Goal: Ask a question: Seek information or help from site administrators or community

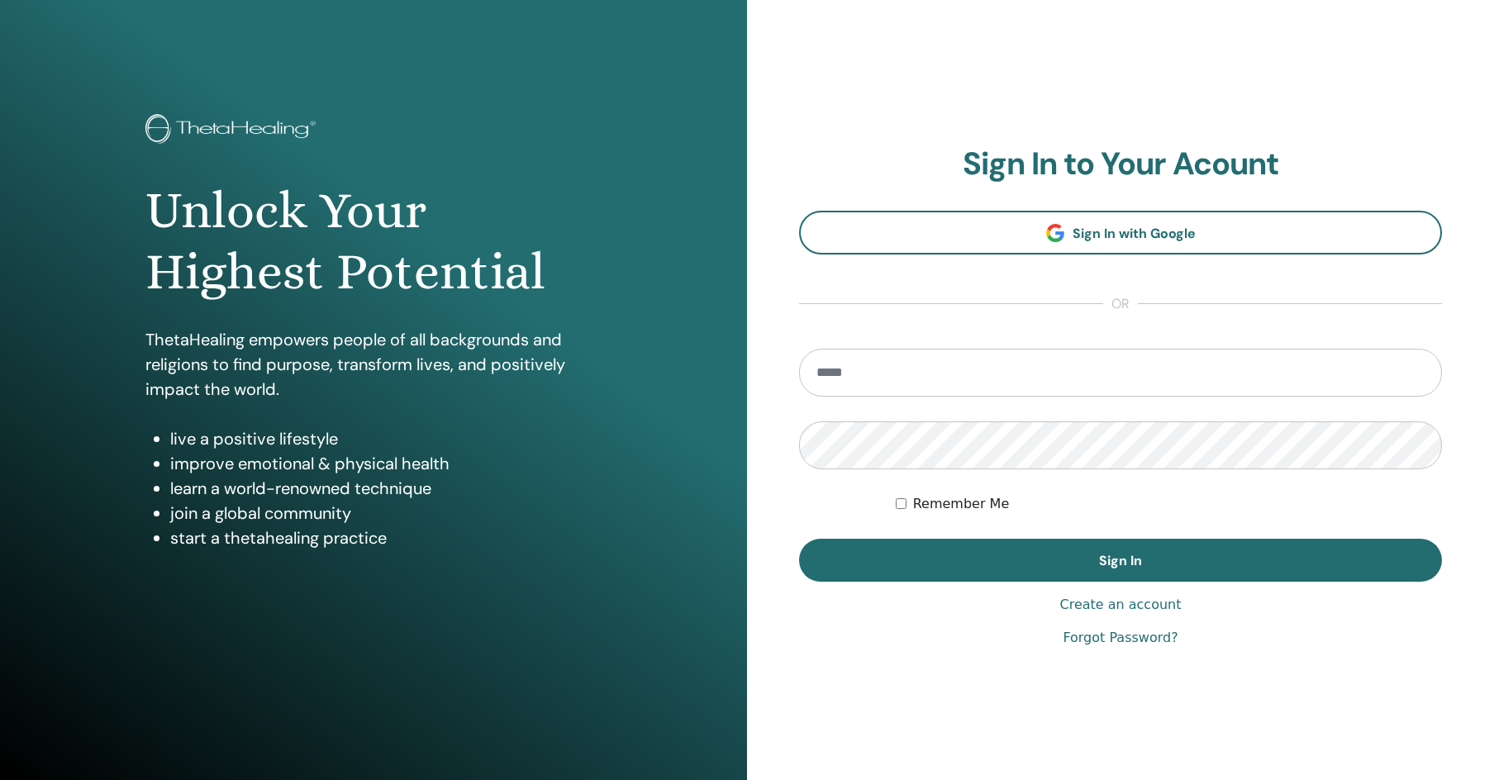
click at [870, 369] on input "email" at bounding box center [1120, 373] width 643 height 48
type input "**********"
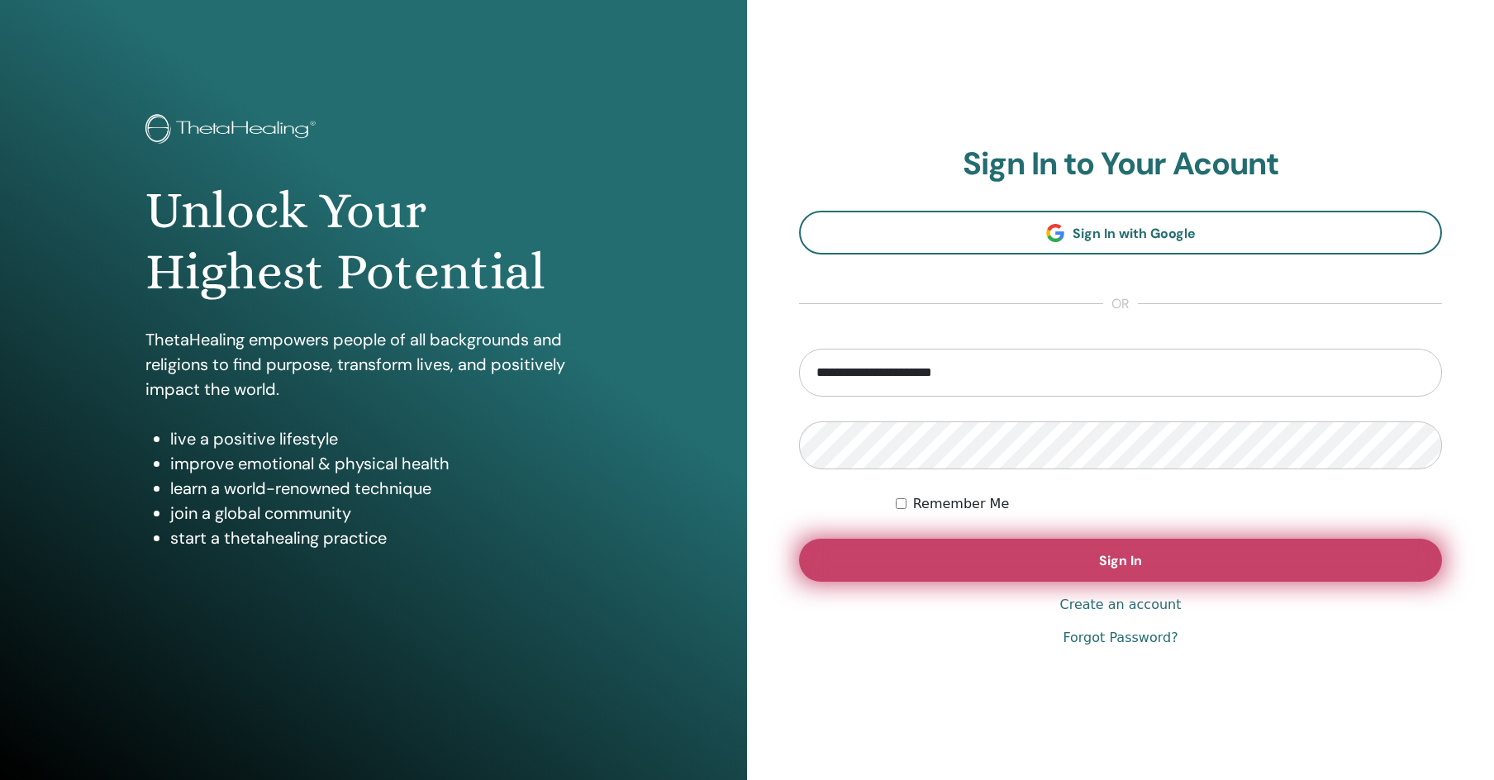
click at [1123, 565] on span "Sign In" at bounding box center [1120, 560] width 43 height 17
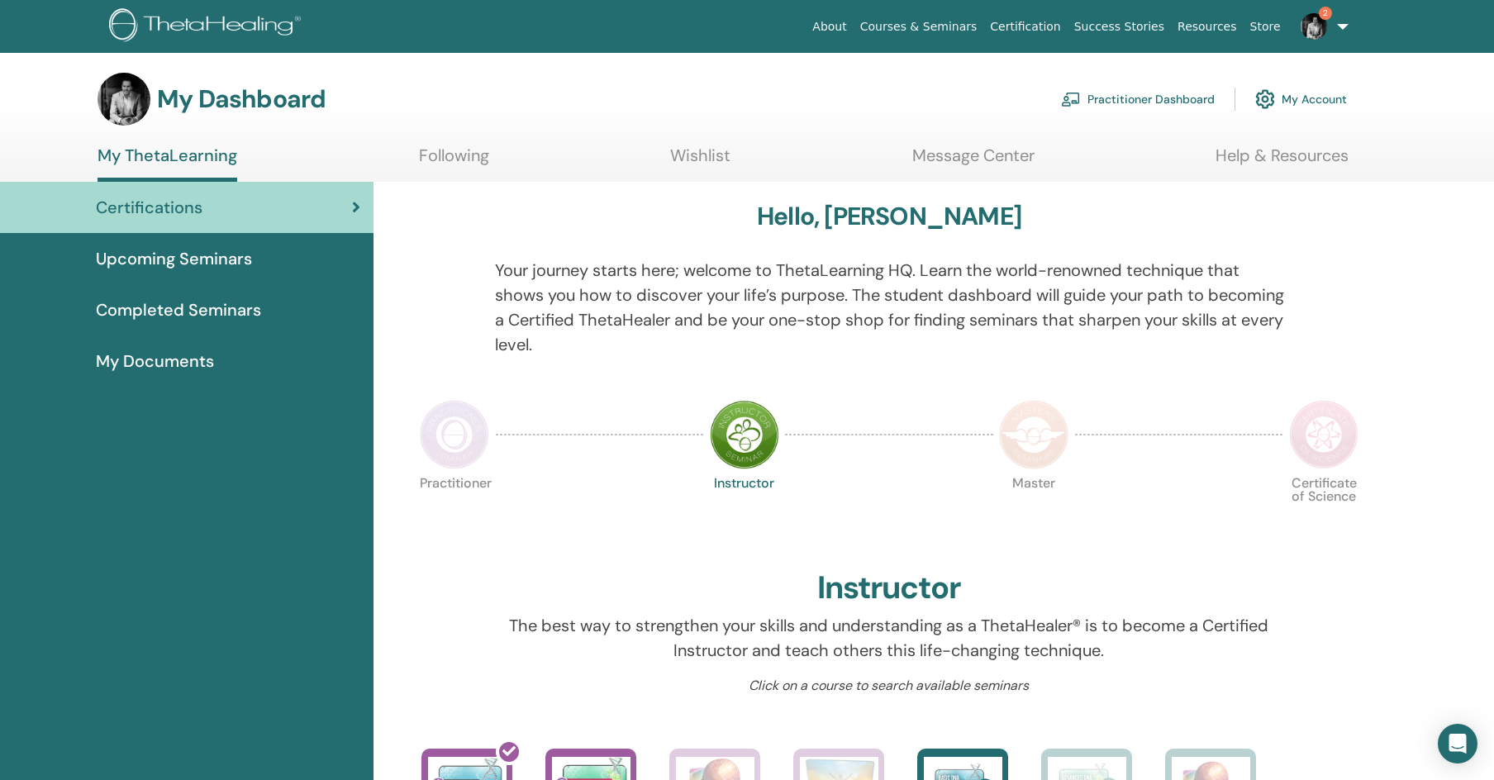
click at [1317, 93] on link "My Account" at bounding box center [1301, 99] width 92 height 36
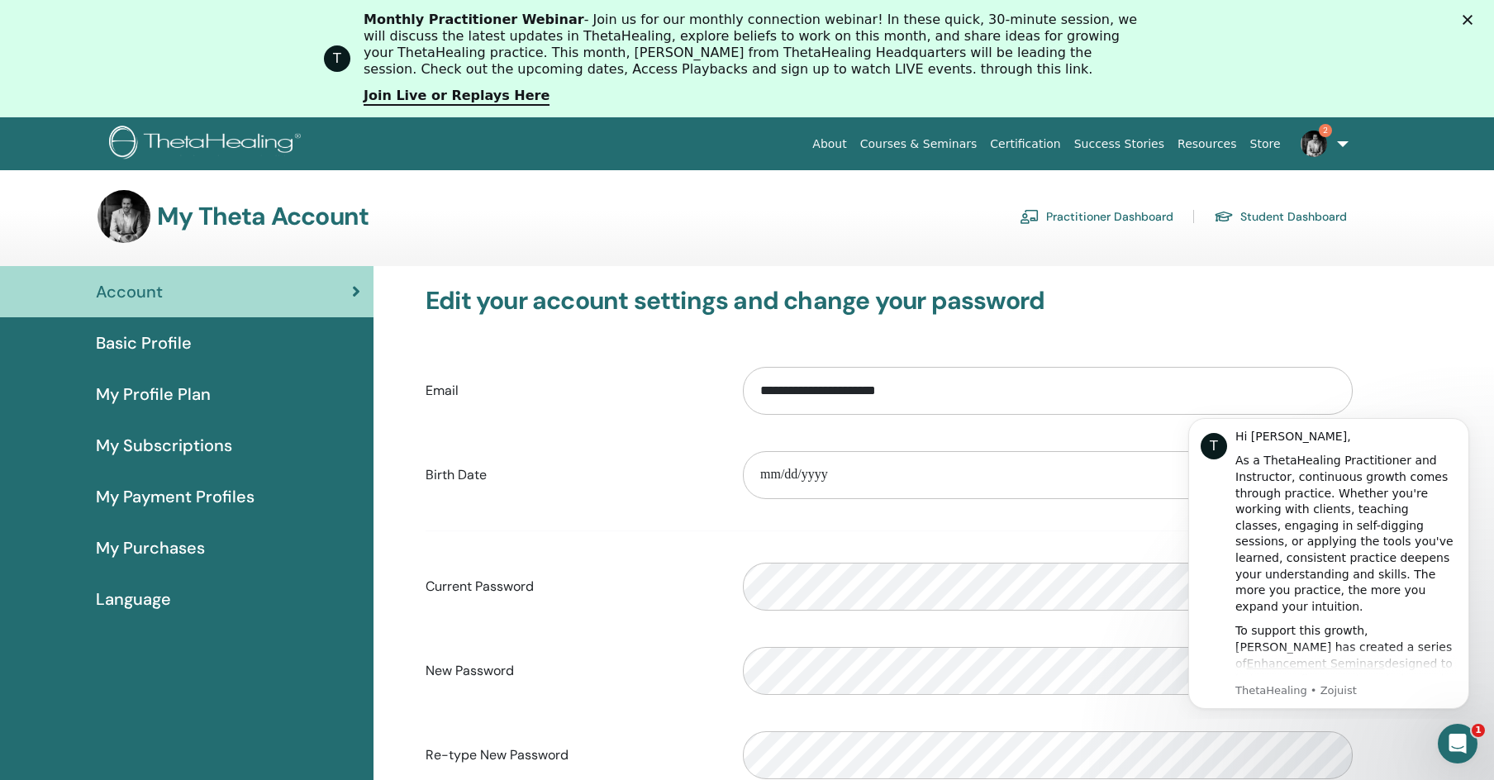
click at [142, 339] on span "Basic Profile" at bounding box center [144, 343] width 96 height 25
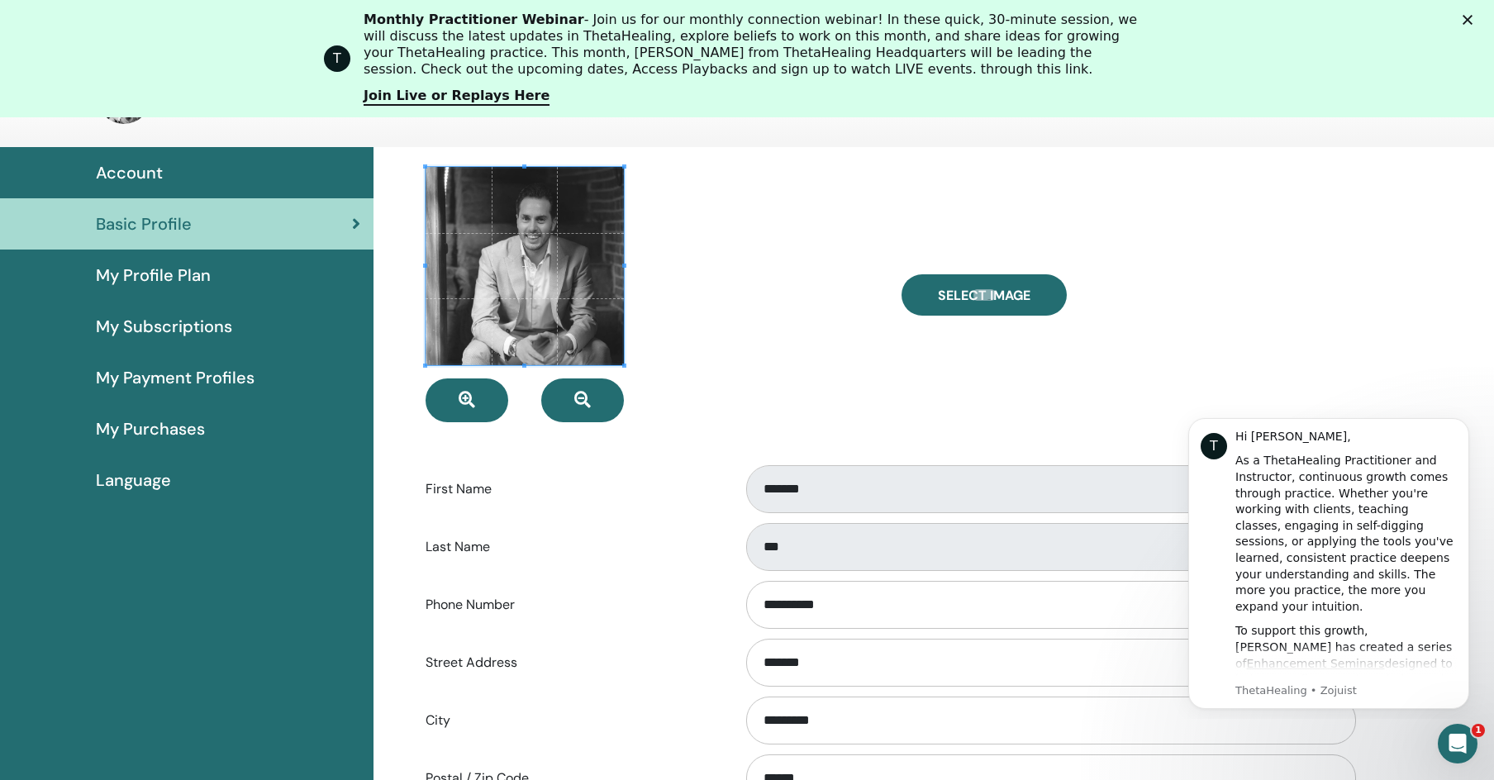
scroll to position [202, 0]
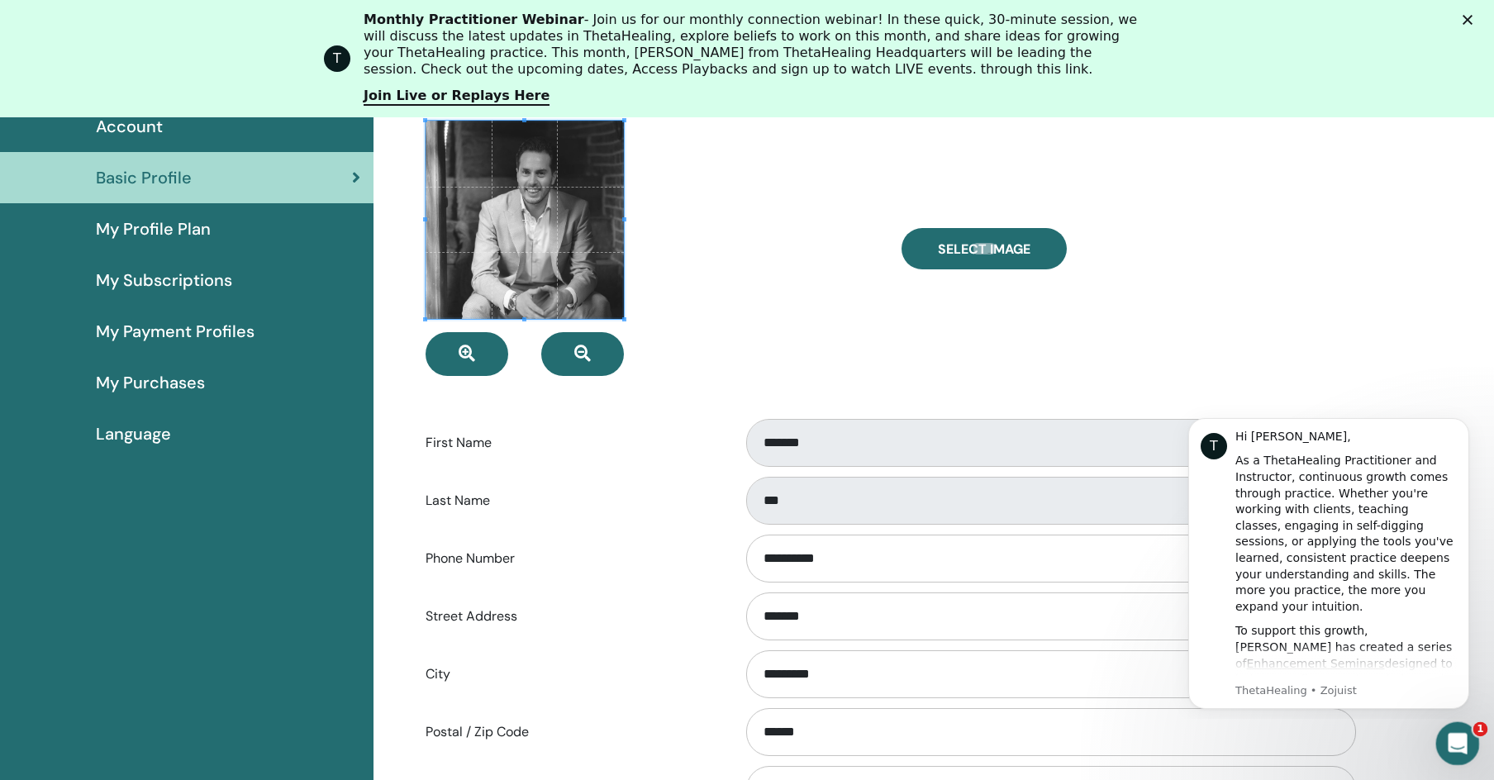
click at [1451, 741] on icon "Intercom Messenger openen" at bounding box center [1455, 741] width 27 height 27
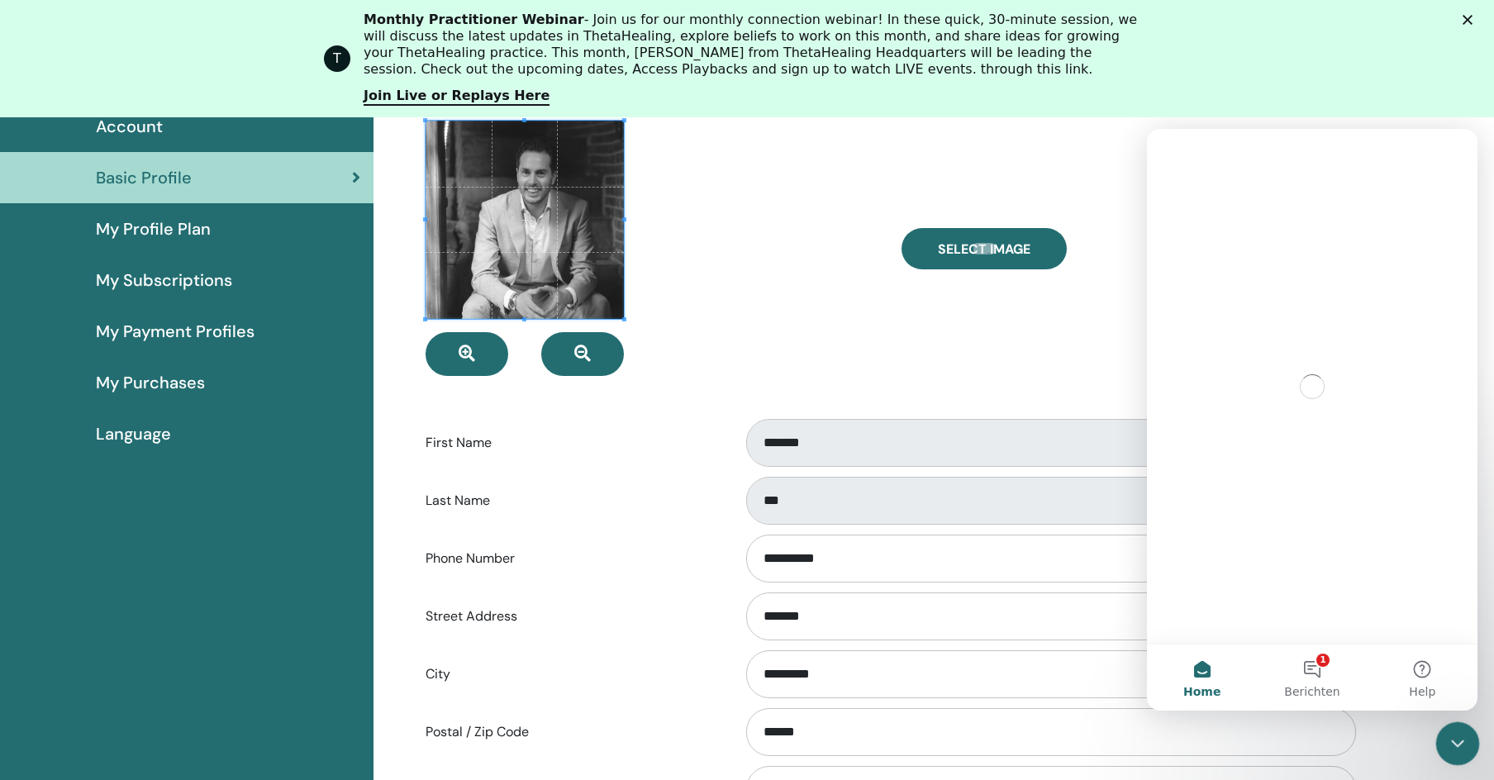
scroll to position [0, 0]
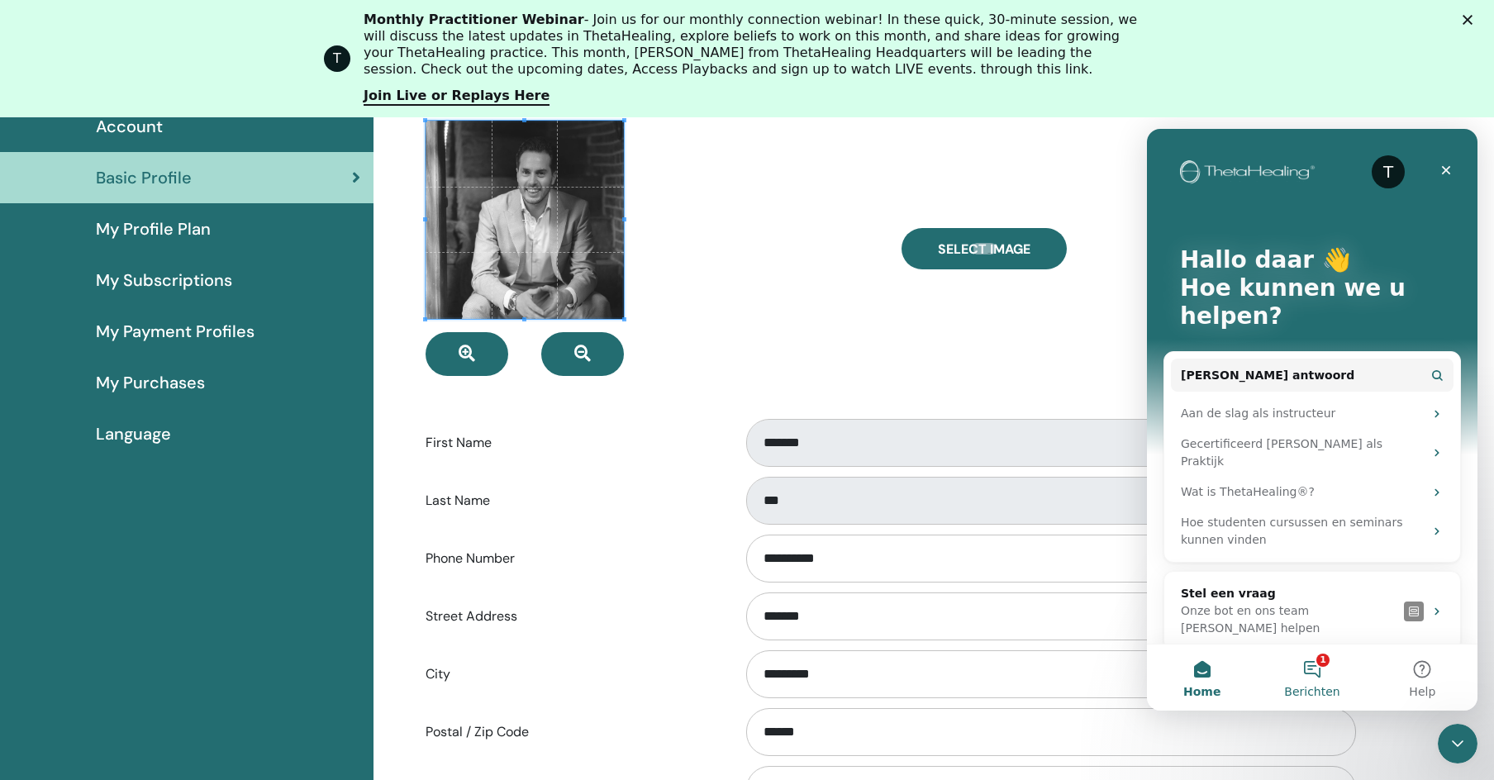
click at [1328, 686] on span "Berichten" at bounding box center [1311, 692] width 55 height 12
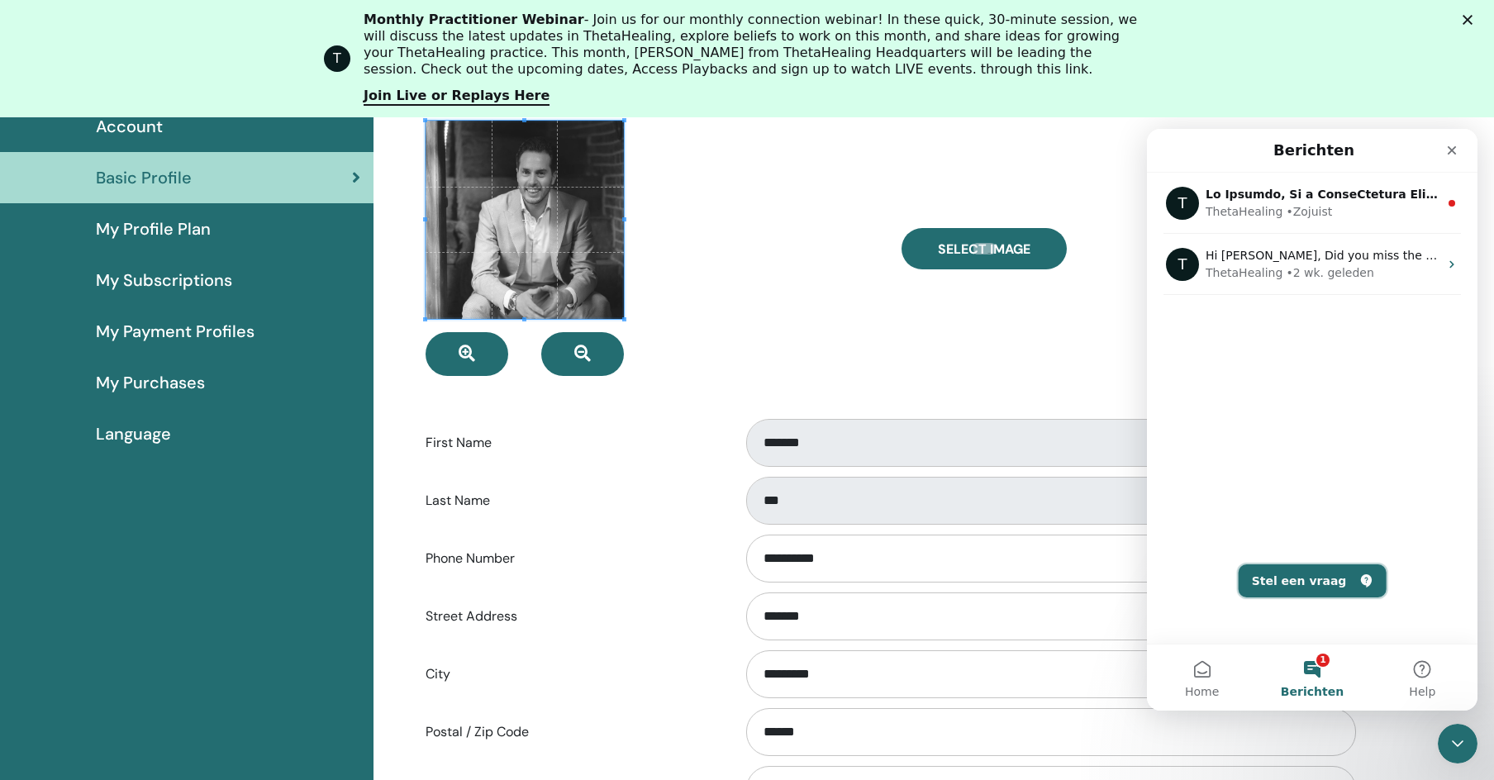
click at [1294, 585] on button "Stel een vraag" at bounding box center [1313, 581] width 148 height 33
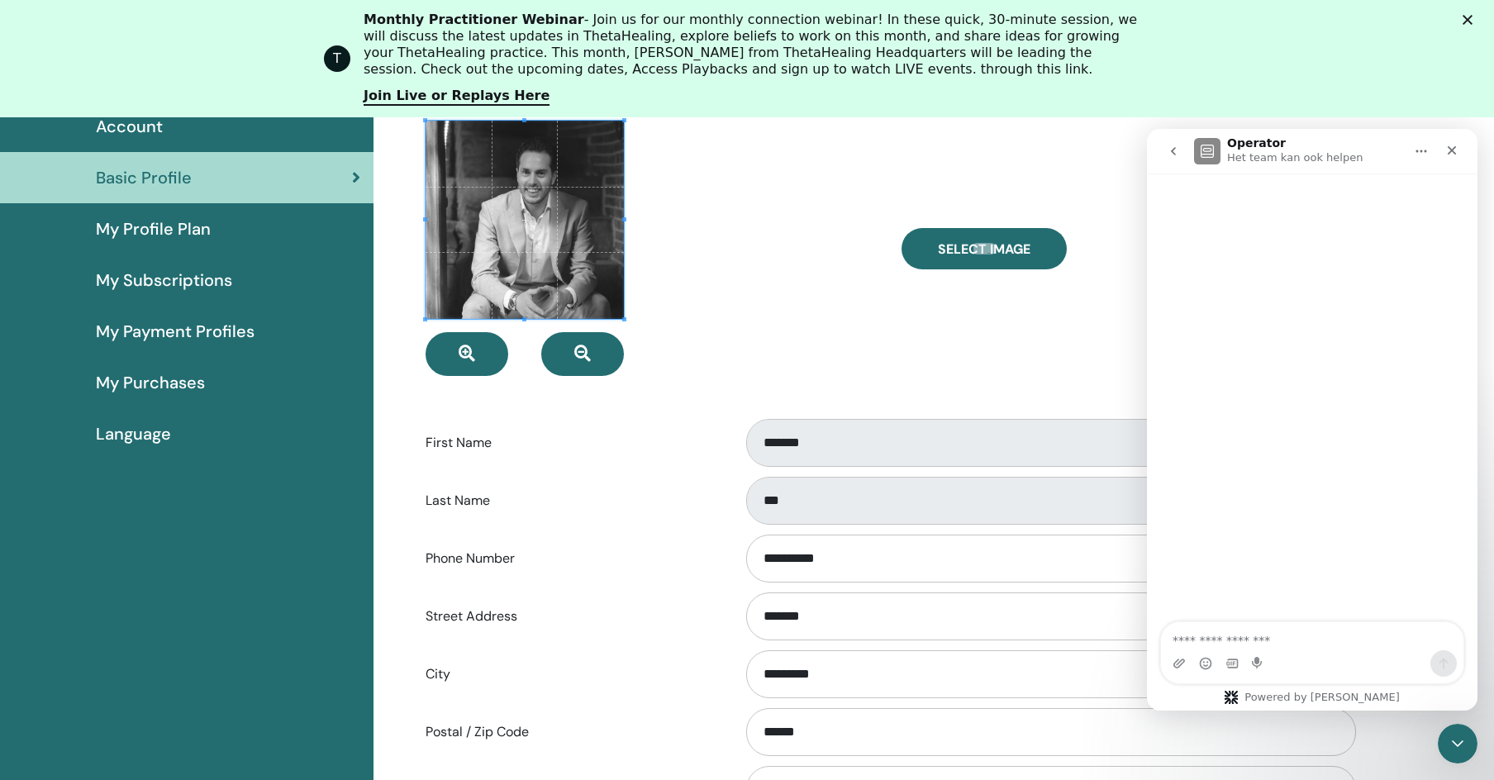
click at [1236, 646] on textarea "Stel een vraag ..." at bounding box center [1312, 636] width 303 height 28
type textarea "**********"
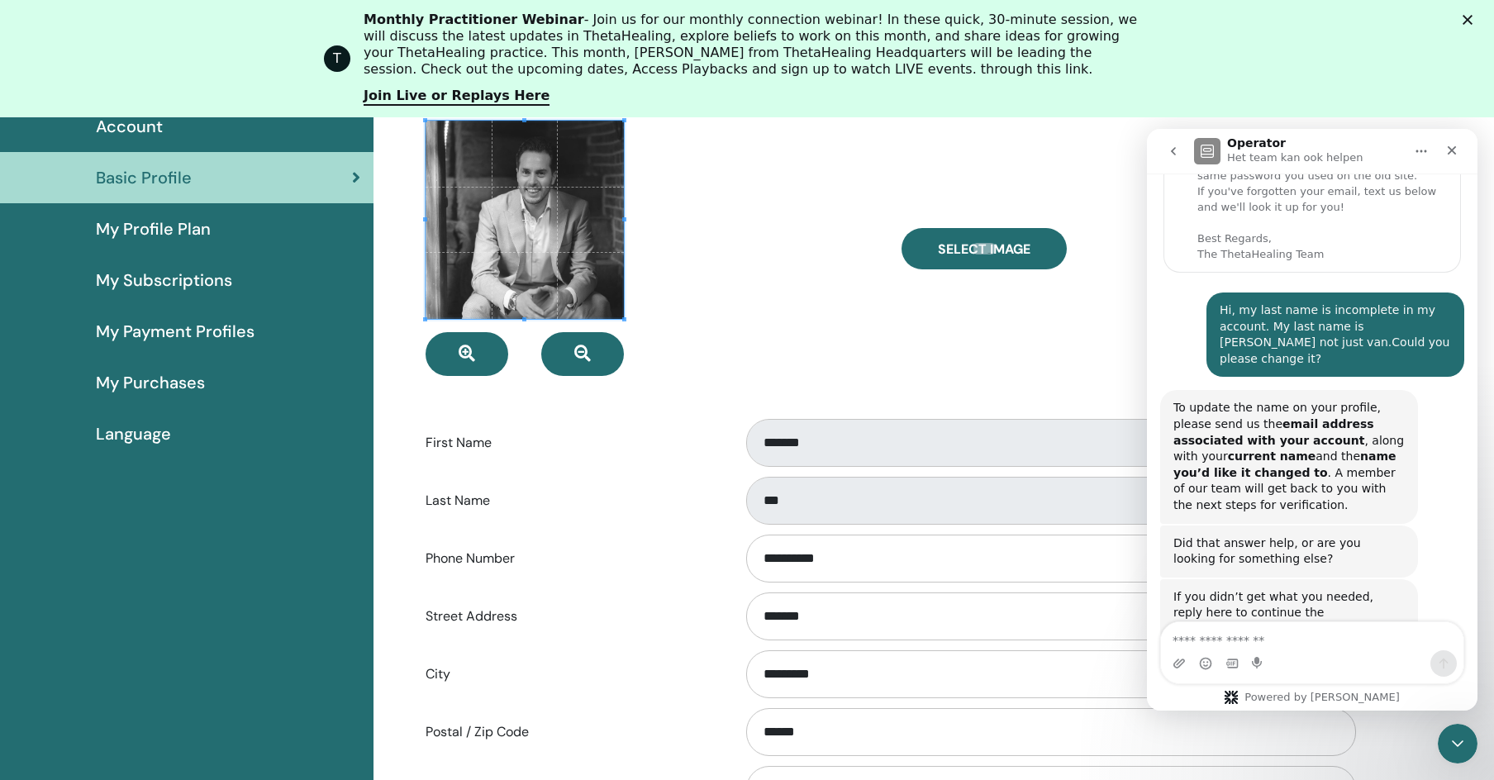
scroll to position [104, 0]
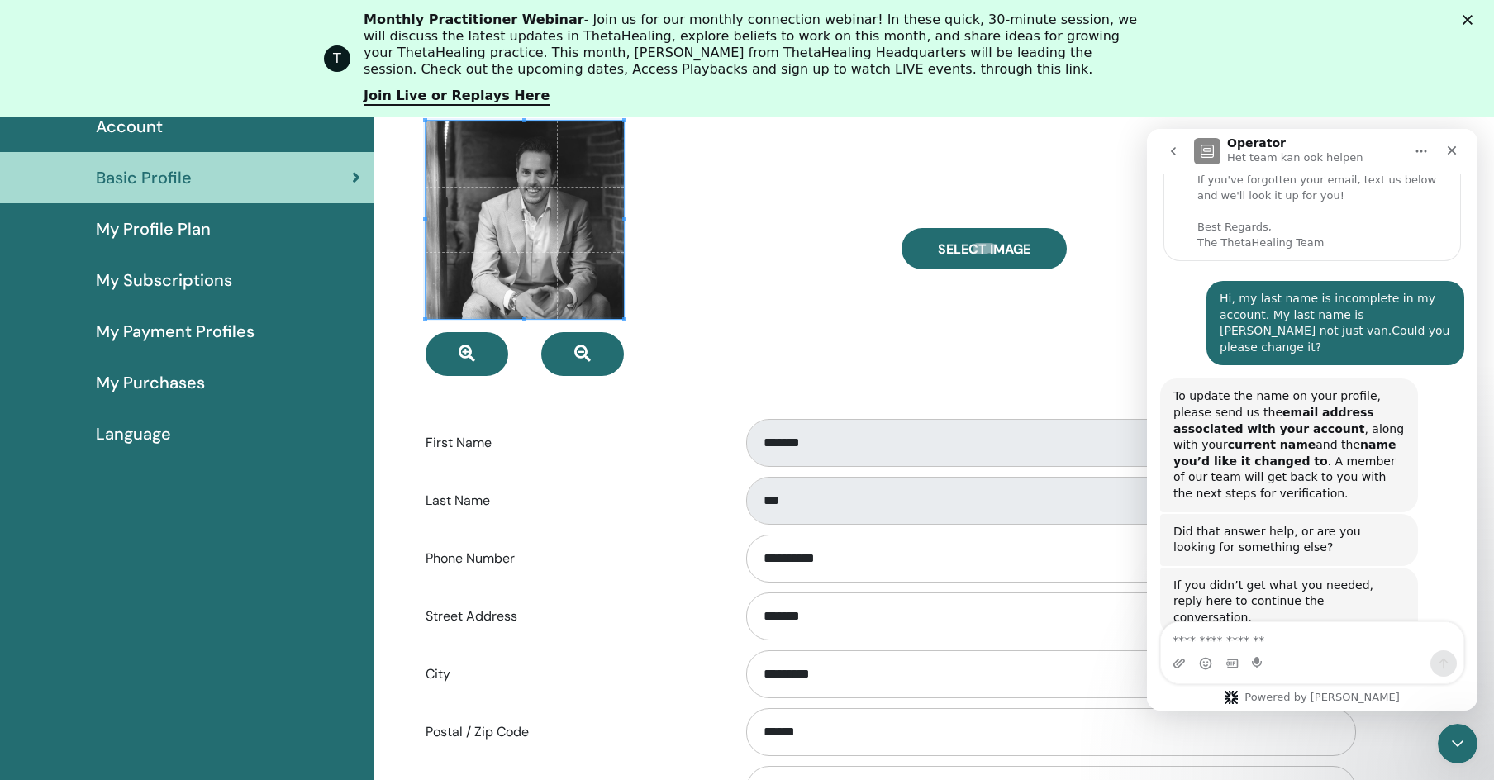
click at [841, 321] on div at bounding box center [651, 248] width 476 height 255
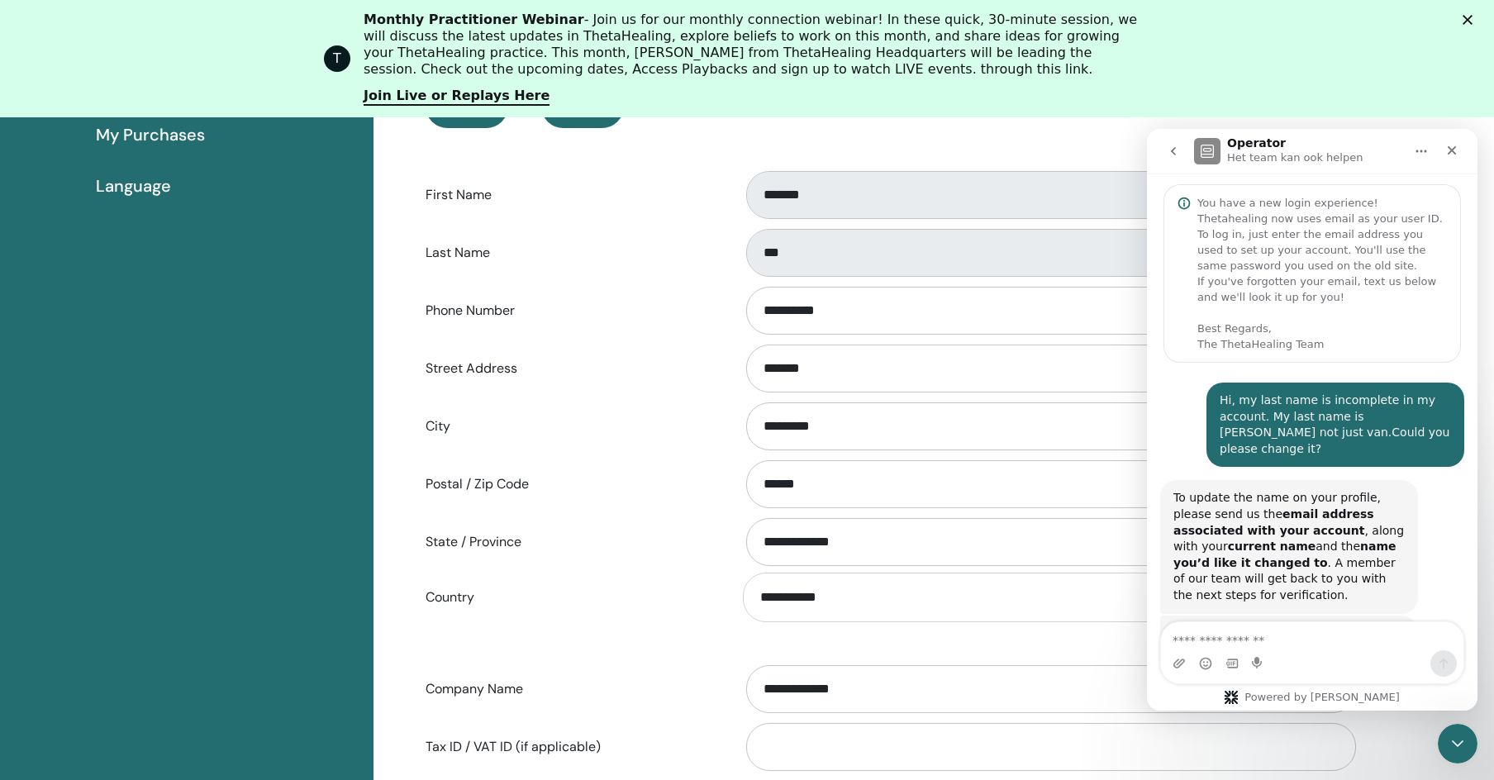
scroll to position [0, 0]
drag, startPoint x: 1478, startPoint y: 12, endPoint x: 1359, endPoint y: 41, distance: 122.5
click at [1478, 12] on div "T Monthly Practitioner Webinar - Join us for our monthly connection webinar! In…" at bounding box center [747, 59] width 1494 height 104
click at [1473, 17] on polygon "Sluiten" at bounding box center [1468, 20] width 10 height 10
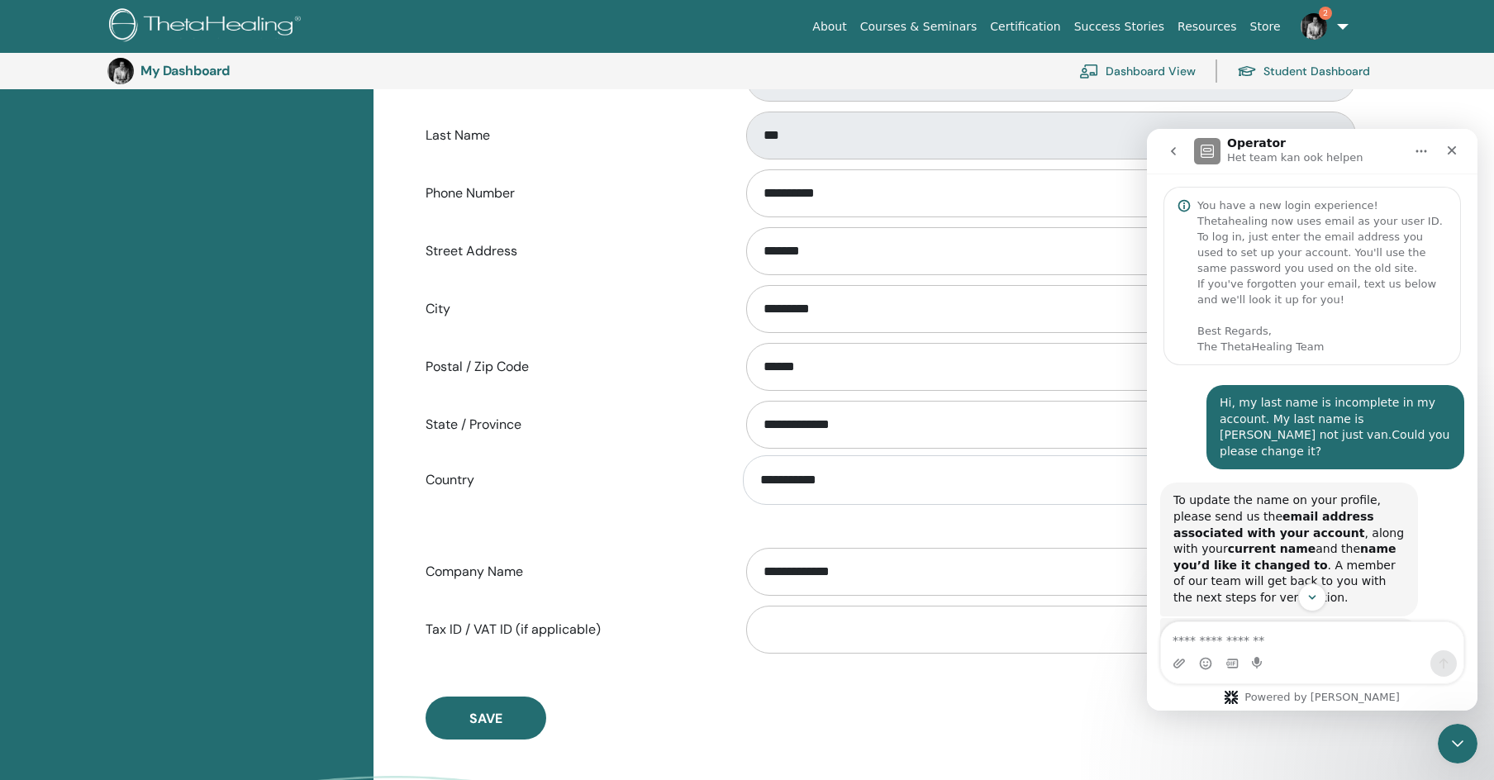
click at [1184, 147] on button "go back" at bounding box center [1173, 151] width 31 height 31
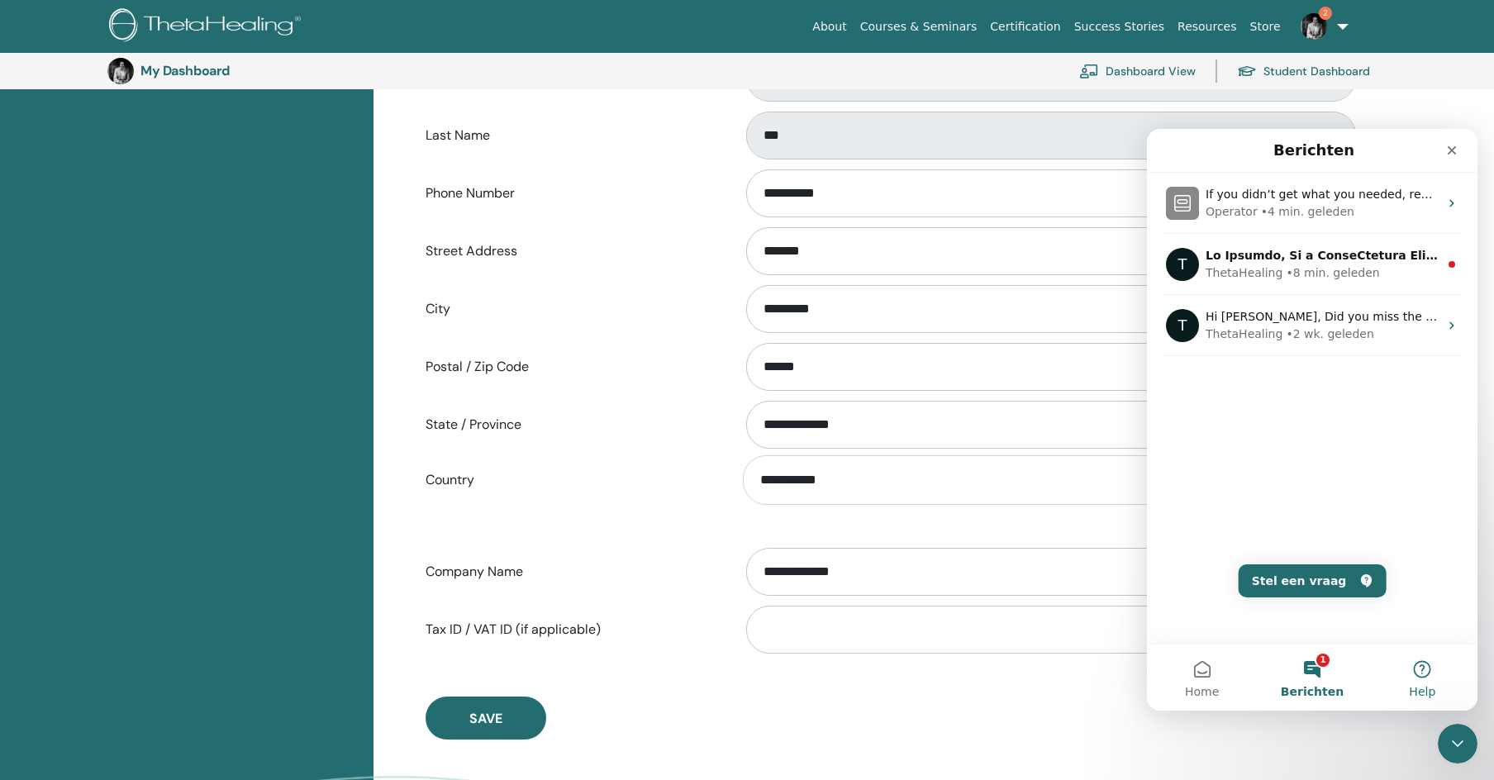
click at [1414, 676] on button "Help" at bounding box center [1423, 678] width 110 height 66
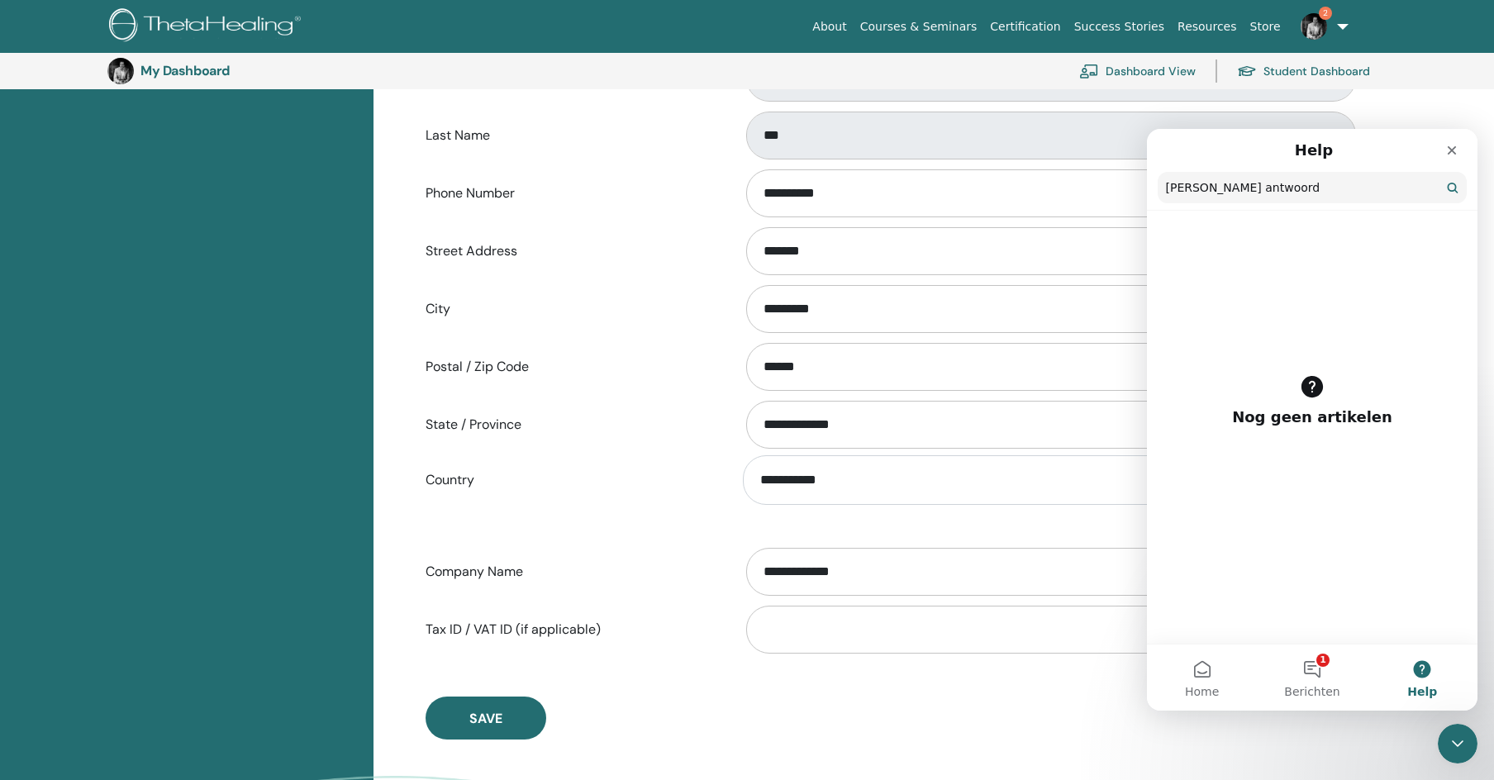
click at [1432, 674] on button "Help" at bounding box center [1423, 678] width 110 height 66
click at [1301, 679] on button "1 Berichten" at bounding box center [1312, 678] width 110 height 66
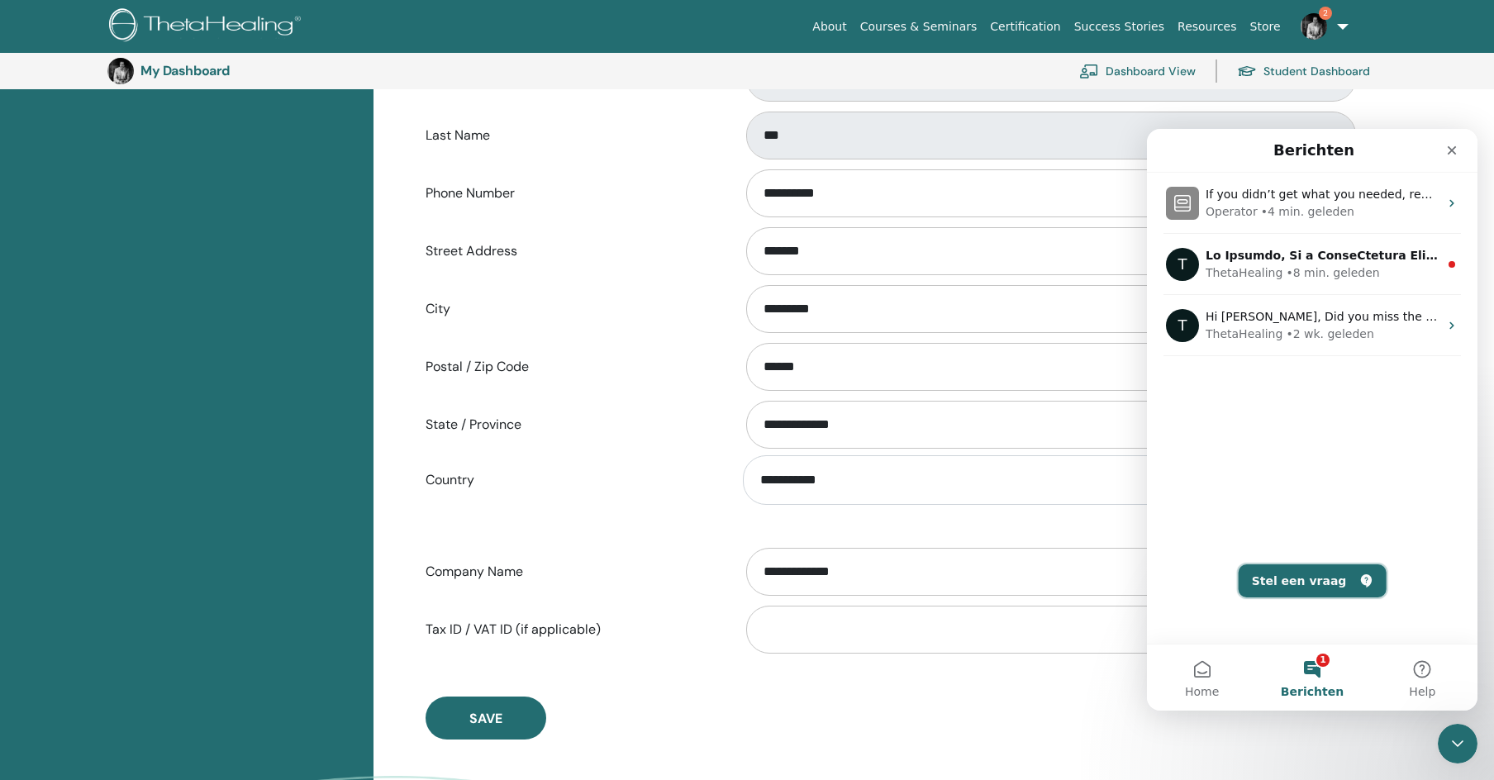
click at [1321, 578] on button "Stel een vraag" at bounding box center [1313, 581] width 148 height 33
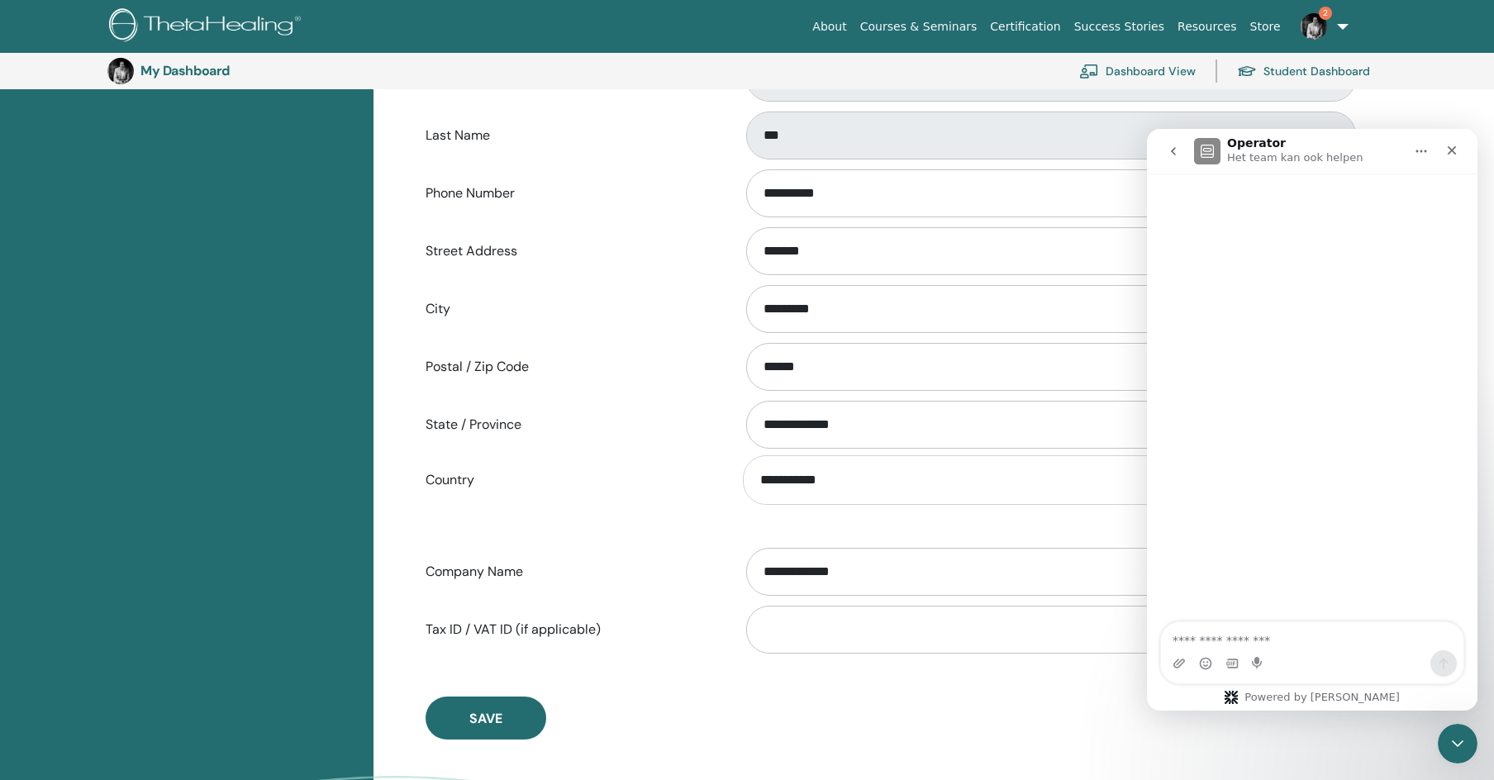
click at [1265, 152] on p "Het team kan ook helpen" at bounding box center [1295, 158] width 136 height 17
click at [1170, 146] on icon "go back" at bounding box center [1173, 151] width 13 height 13
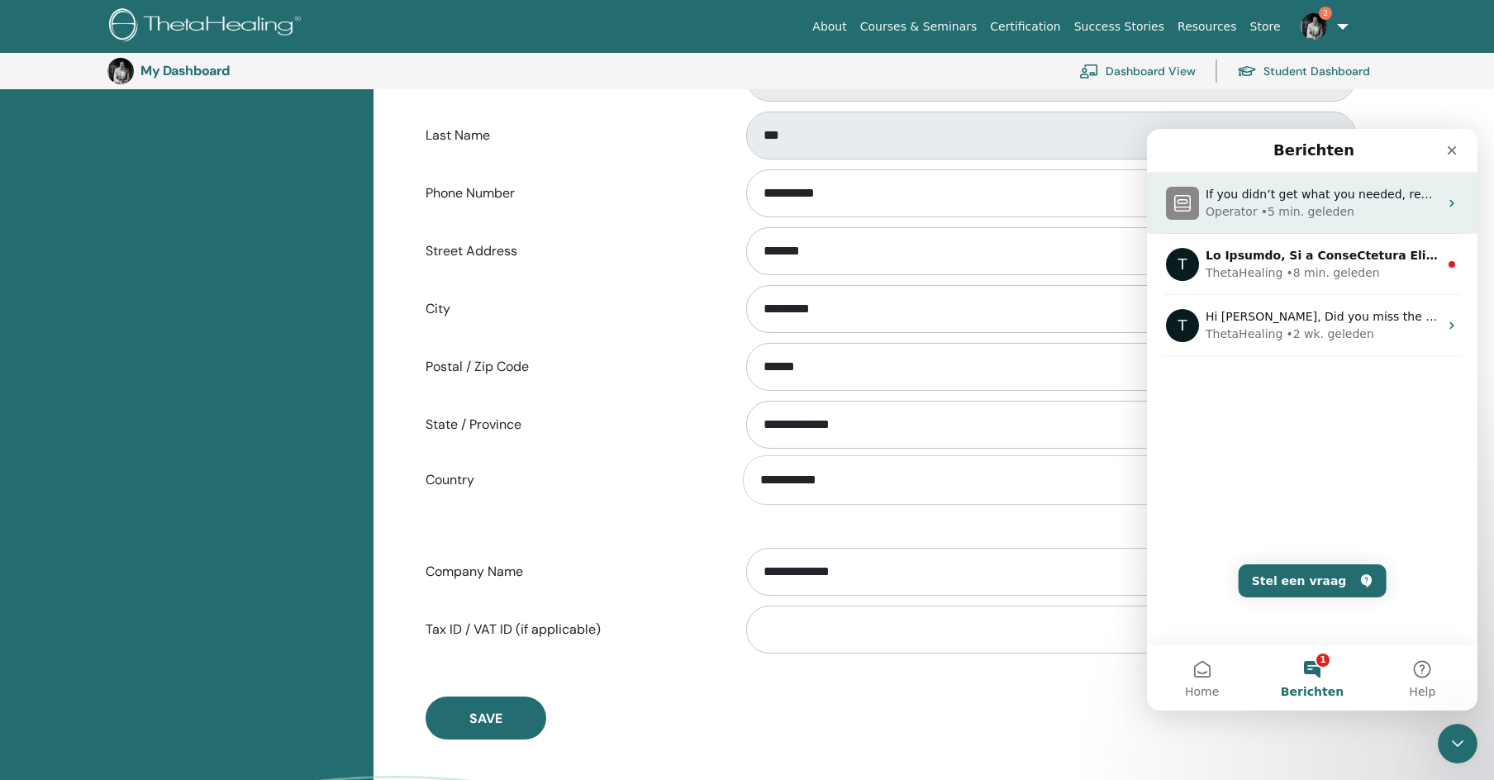
click at [1316, 200] on span "If you didn’t get what you needed, reply here to continue the conversation." at bounding box center [1424, 194] width 436 height 13
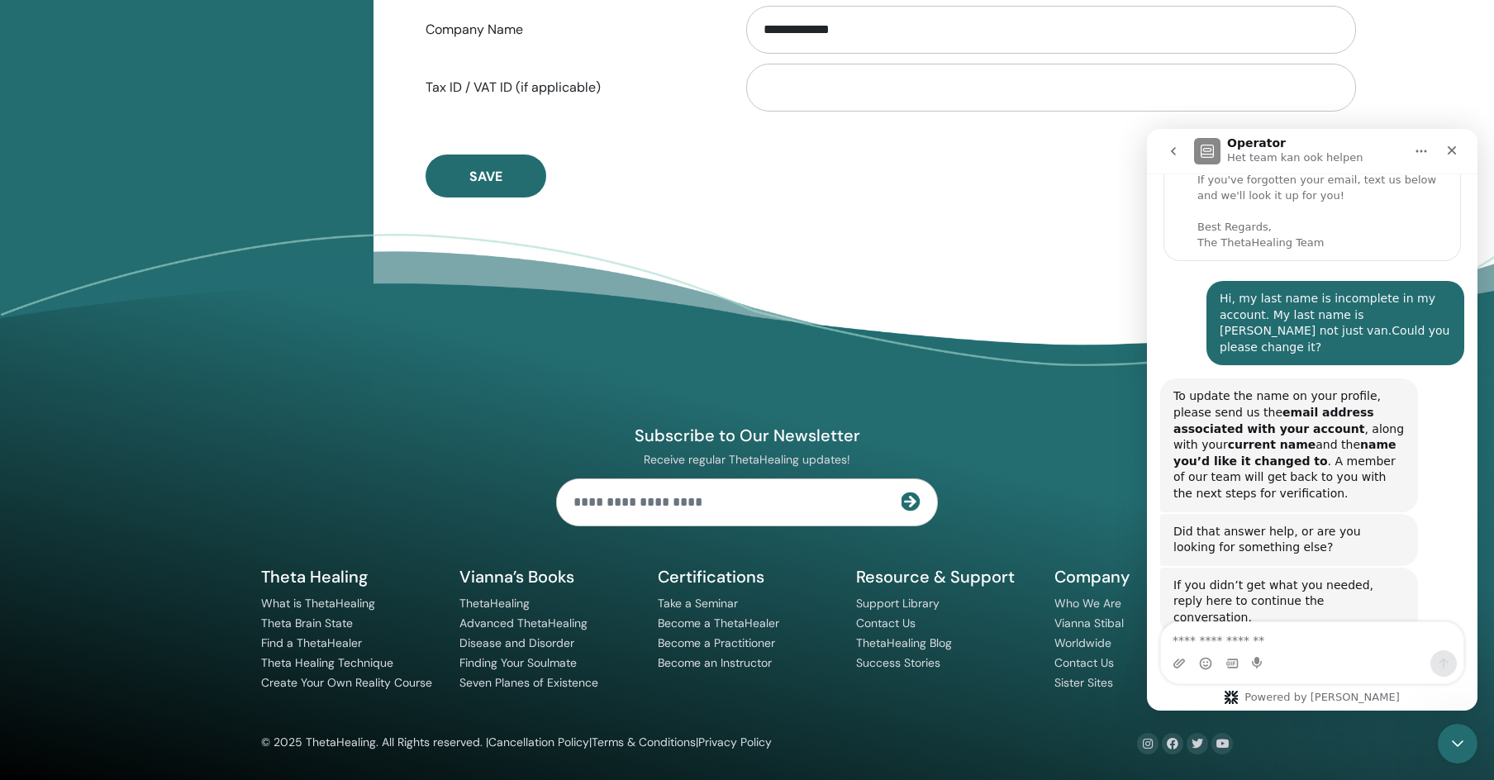
scroll to position [993, 0]
click at [1099, 664] on link "Contact Us" at bounding box center [1085, 662] width 60 height 15
click at [1274, 647] on textarea "Typ een bericht …" at bounding box center [1312, 636] width 303 height 28
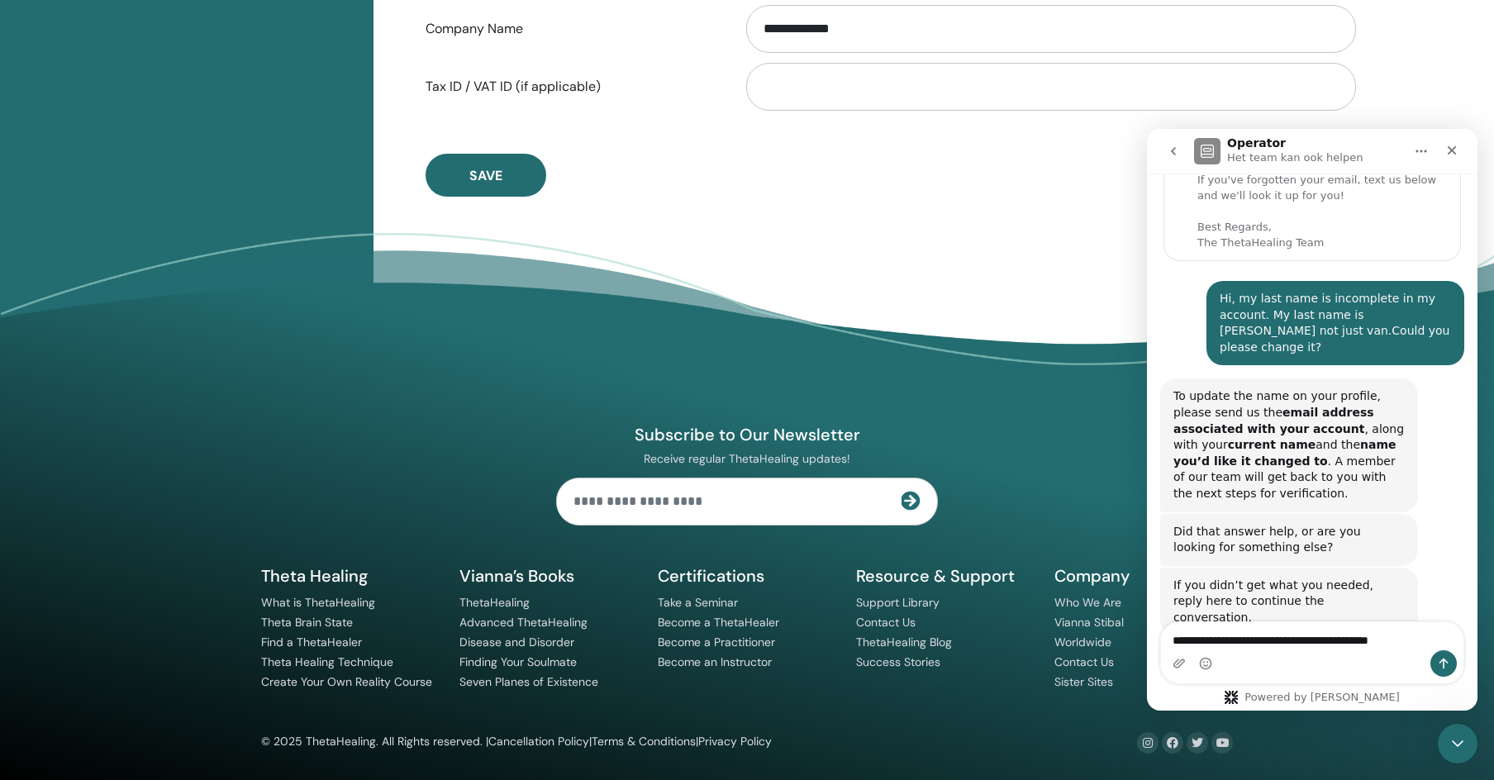
type textarea "**********"
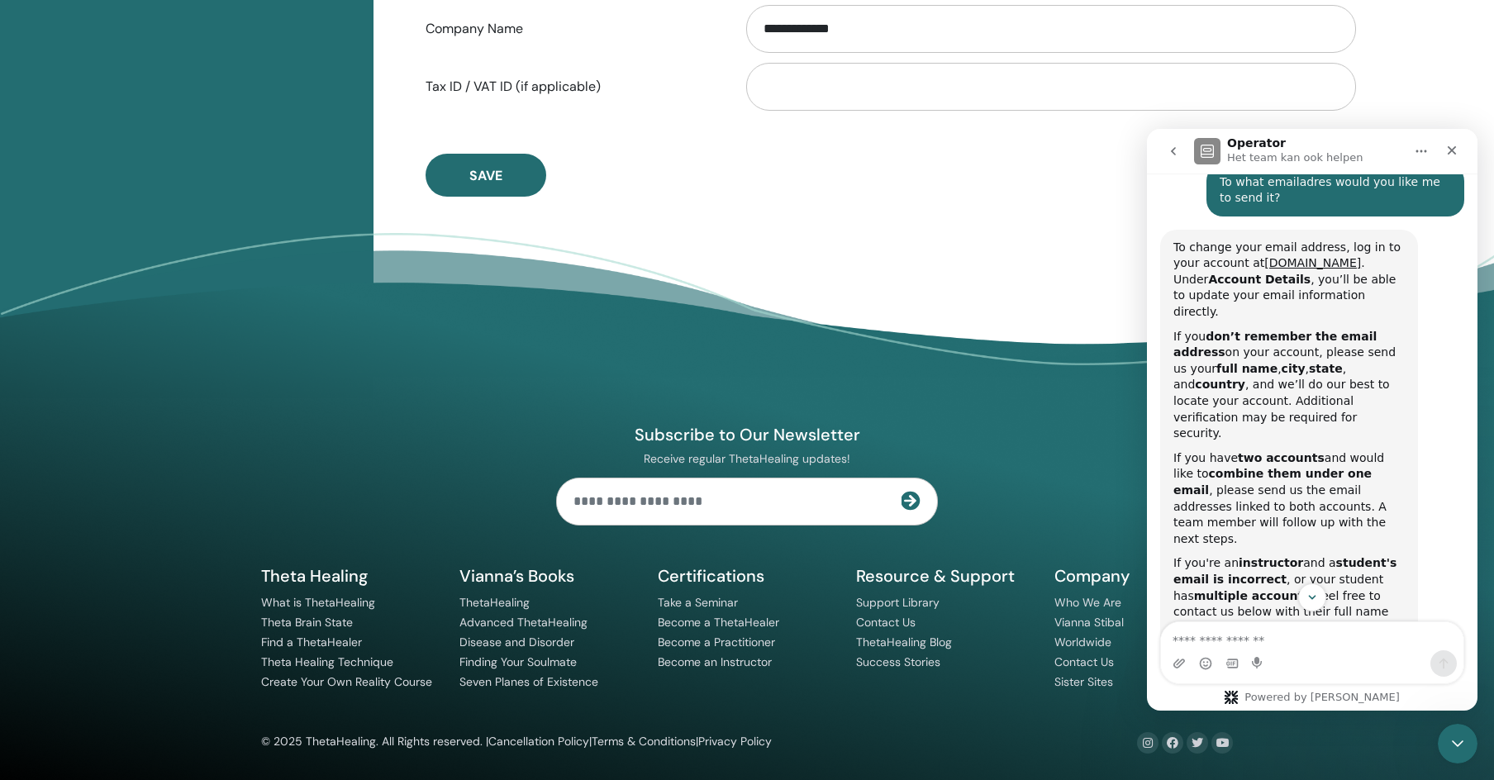
scroll to position [631, 0]
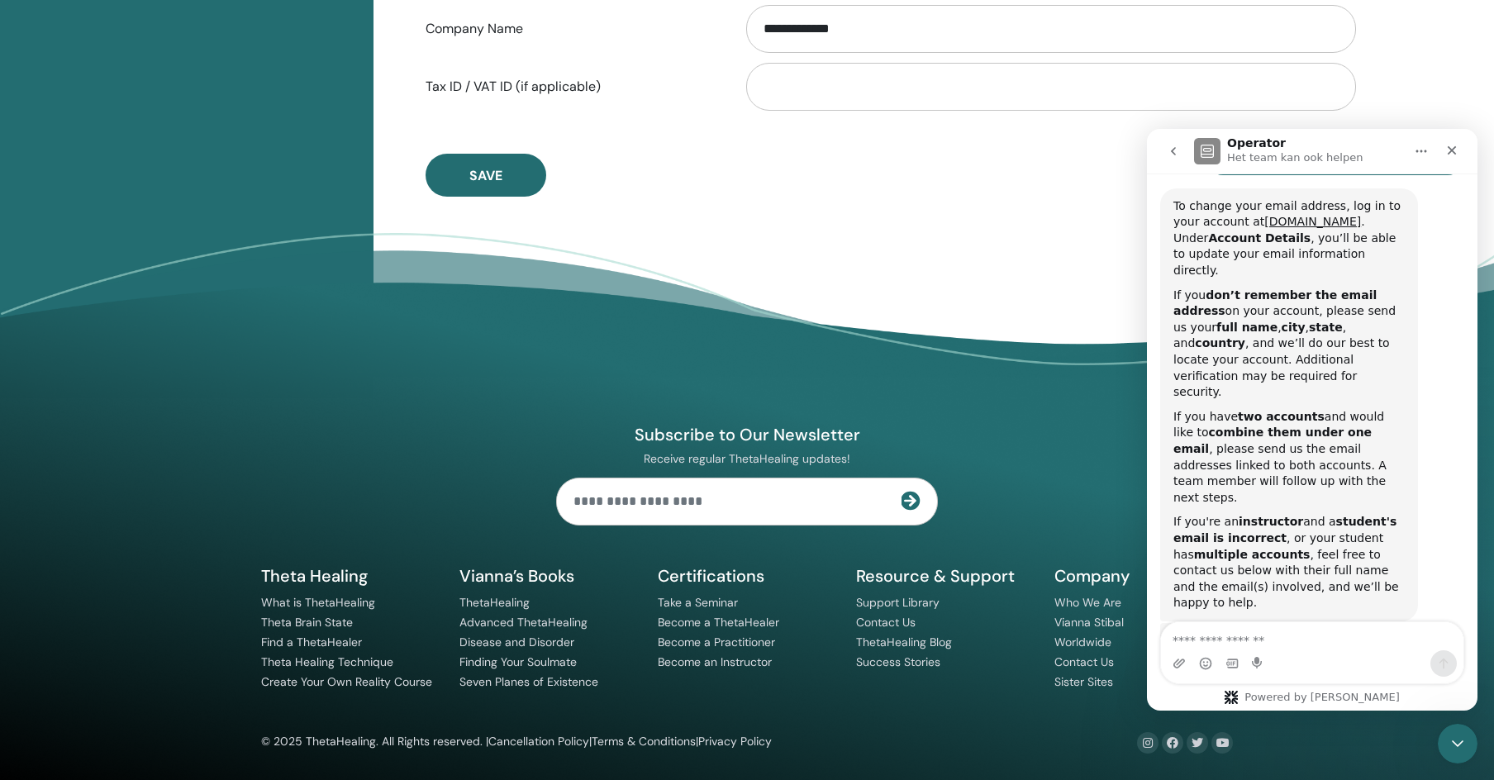
click at [1374, 706] on button "Talk to a person 👤" at bounding box center [1389, 722] width 134 height 33
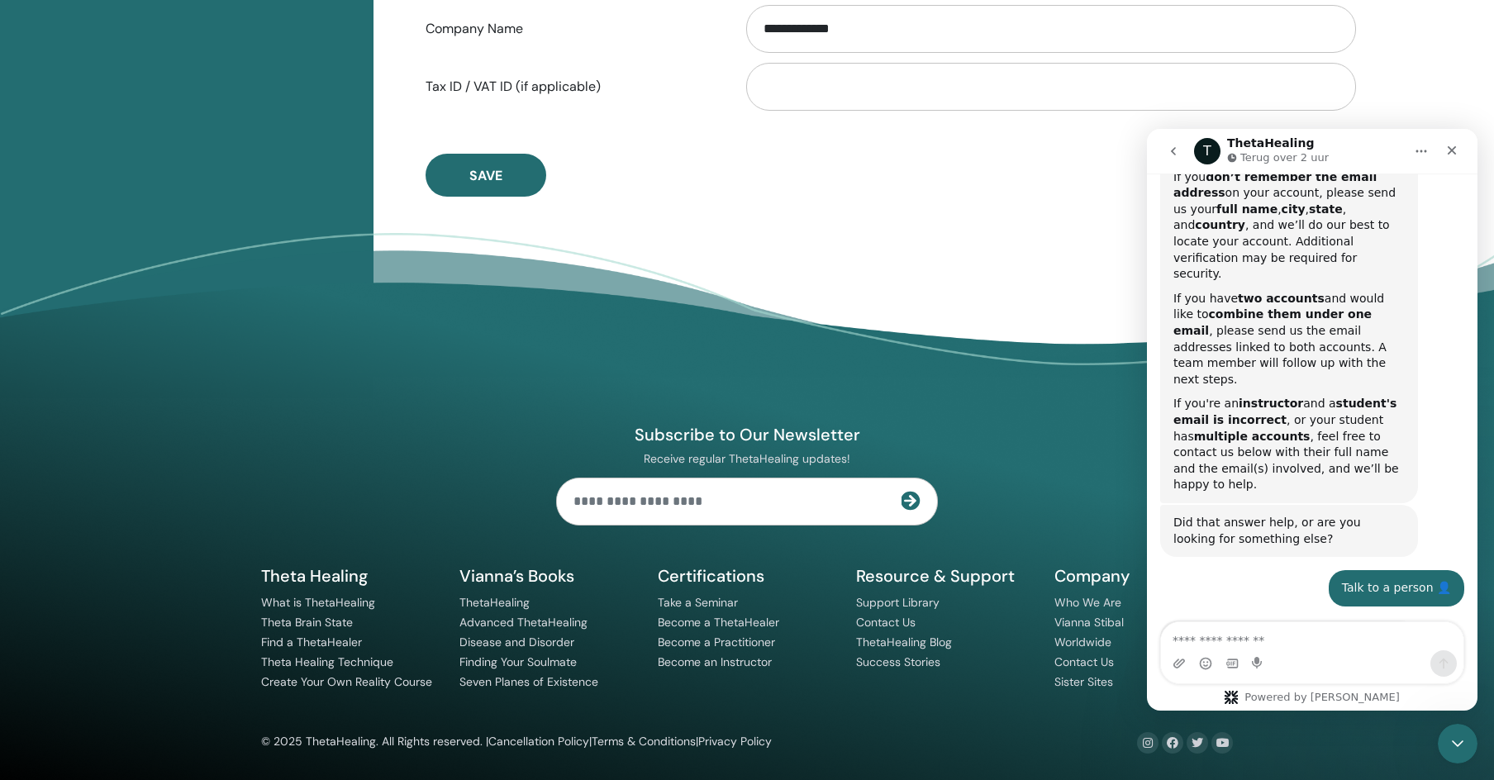
scroll to position [750, 0]
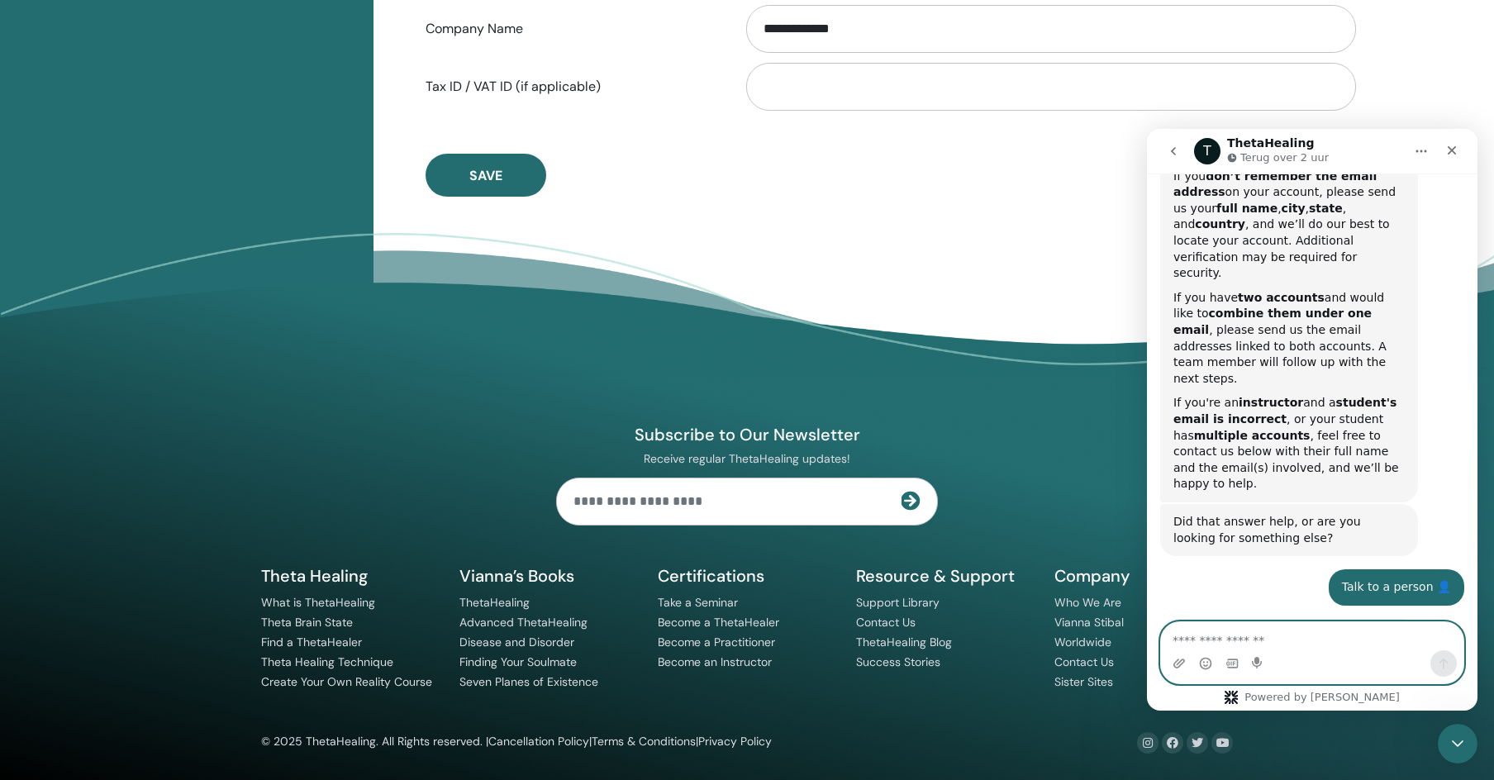
click at [1251, 645] on textarea "Typ een bericht …" at bounding box center [1312, 636] width 303 height 28
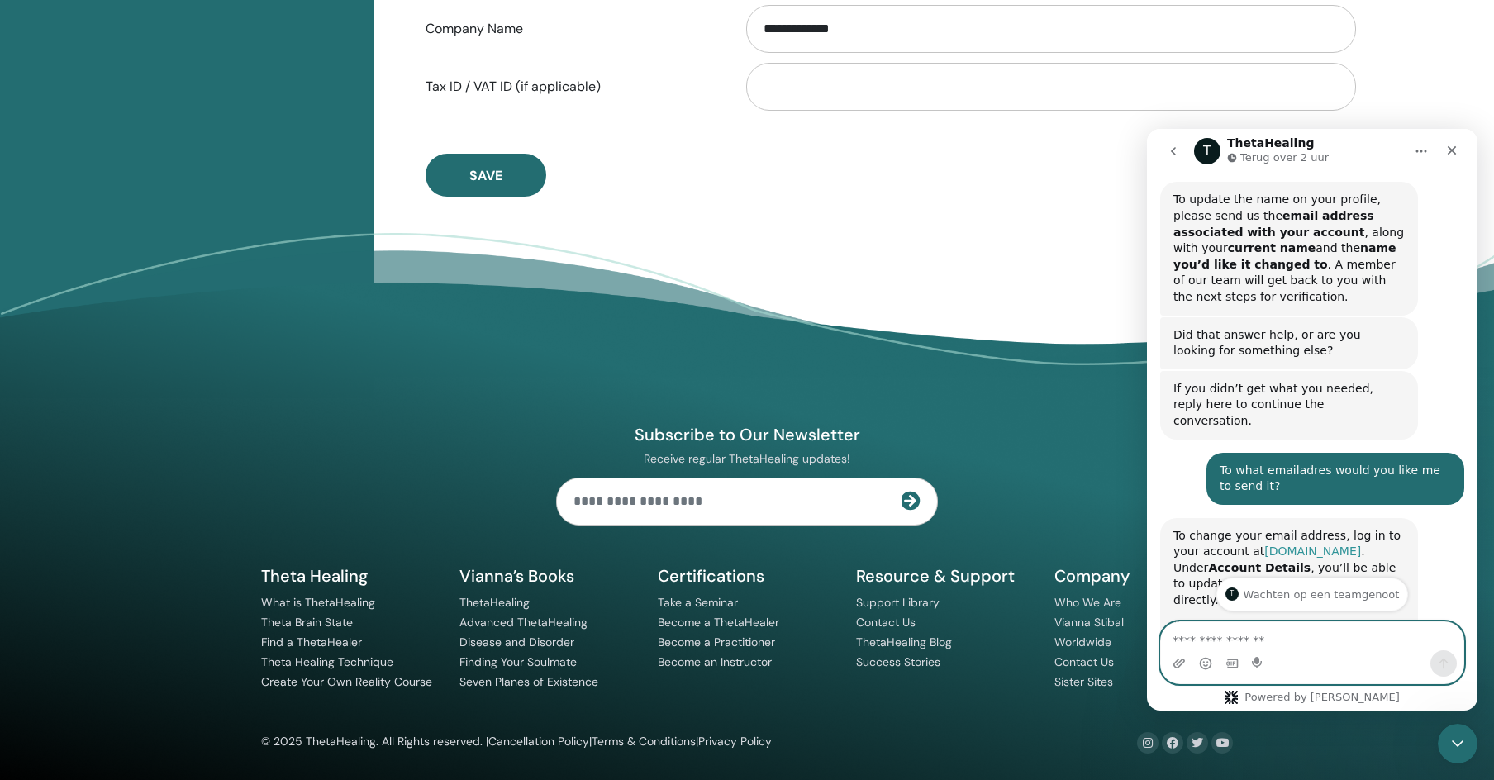
scroll to position [0, 0]
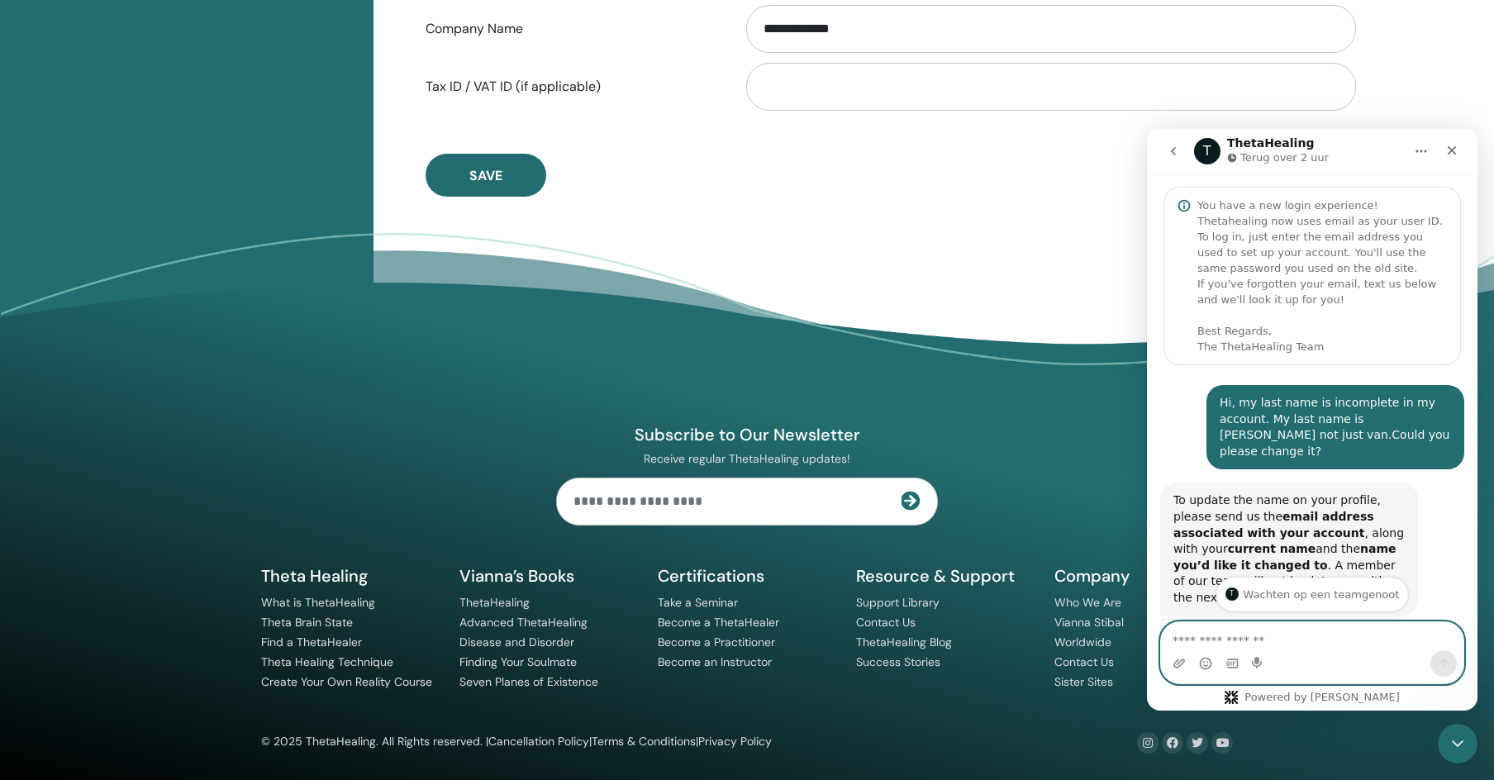
click at [1247, 637] on textarea "Typ een bericht …" at bounding box center [1312, 636] width 303 height 28
type textarea "**********"
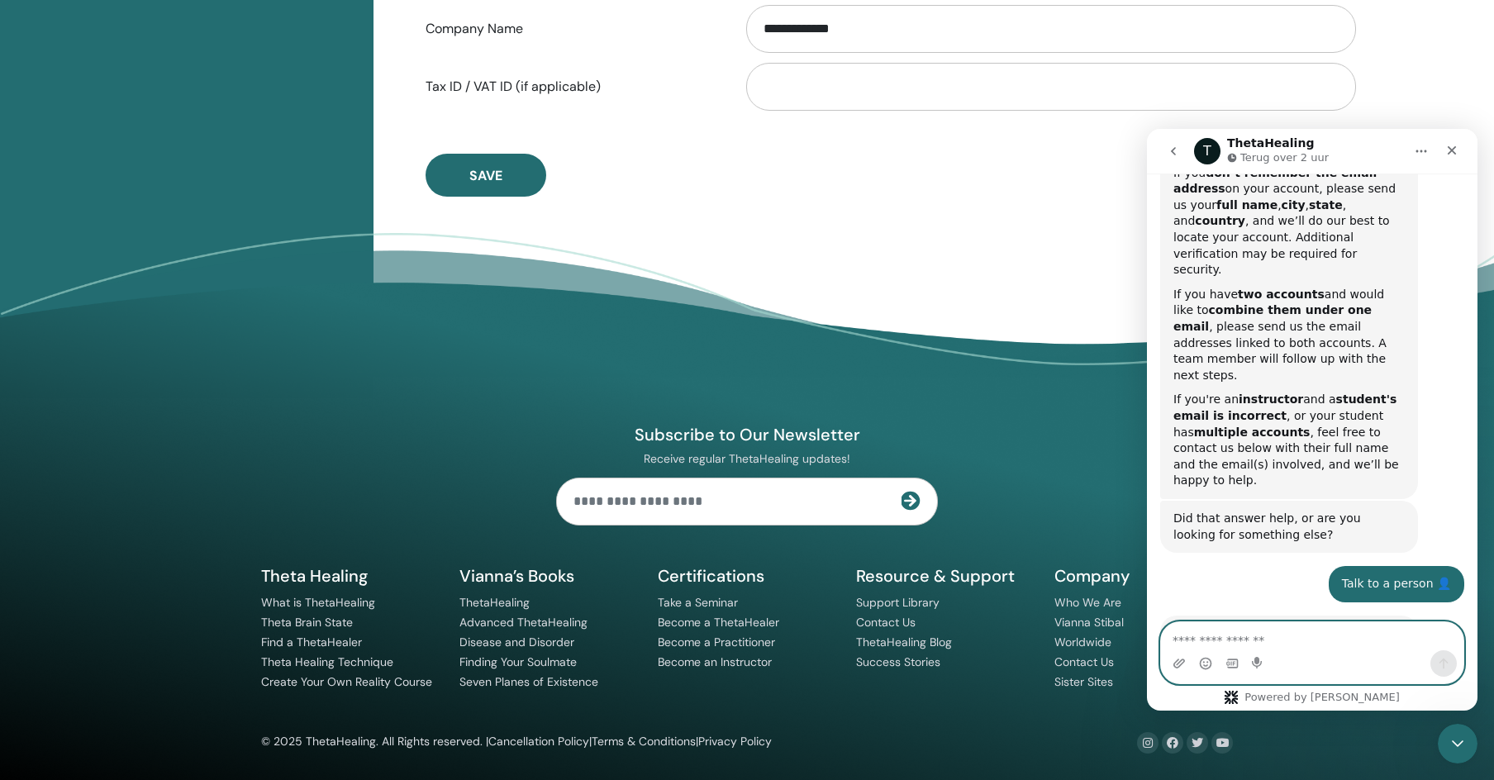
scroll to position [799, 0]
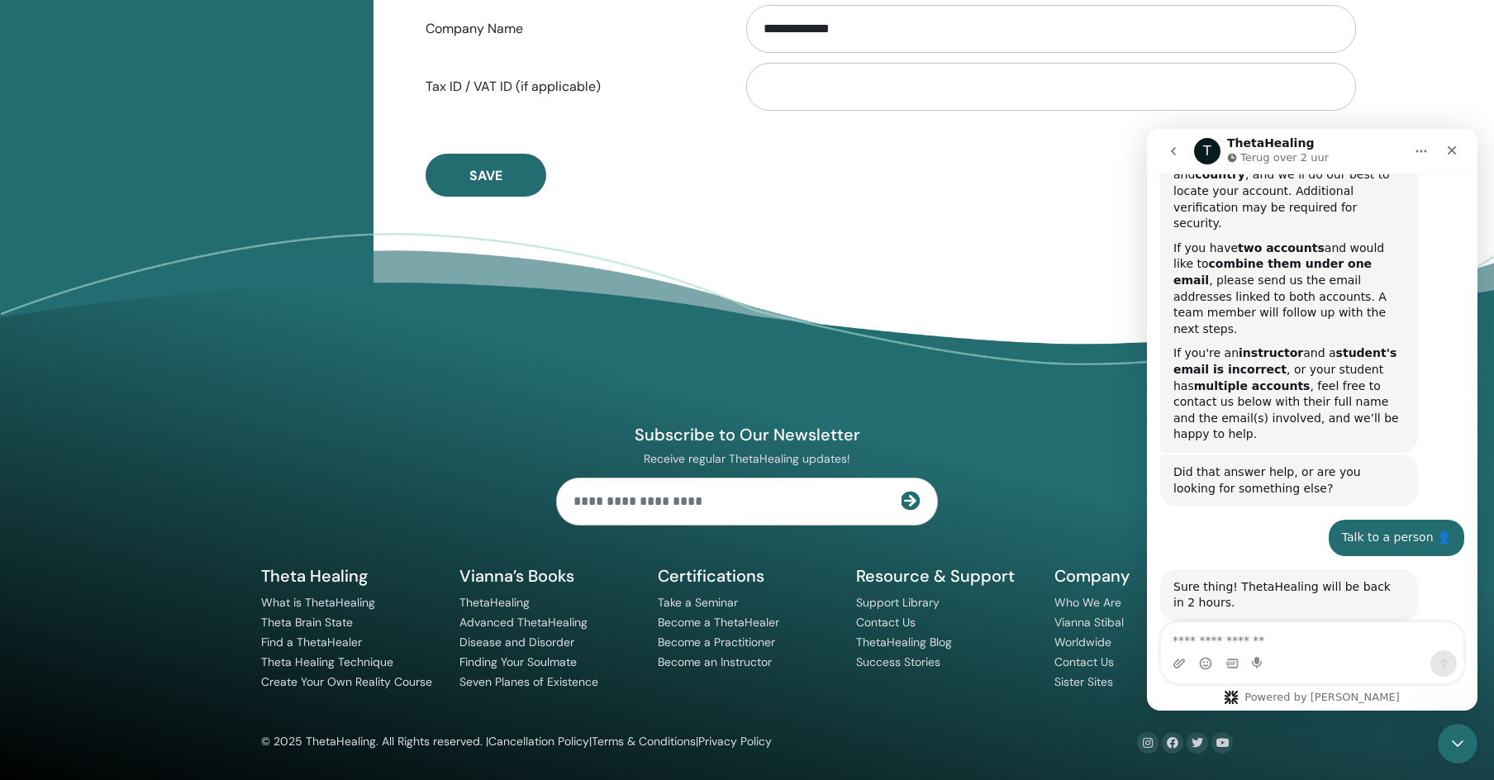
click at [1432, 150] on button "Home" at bounding box center [1421, 151] width 31 height 31
click at [1450, 150] on icon "Sluiten" at bounding box center [1452, 150] width 13 height 13
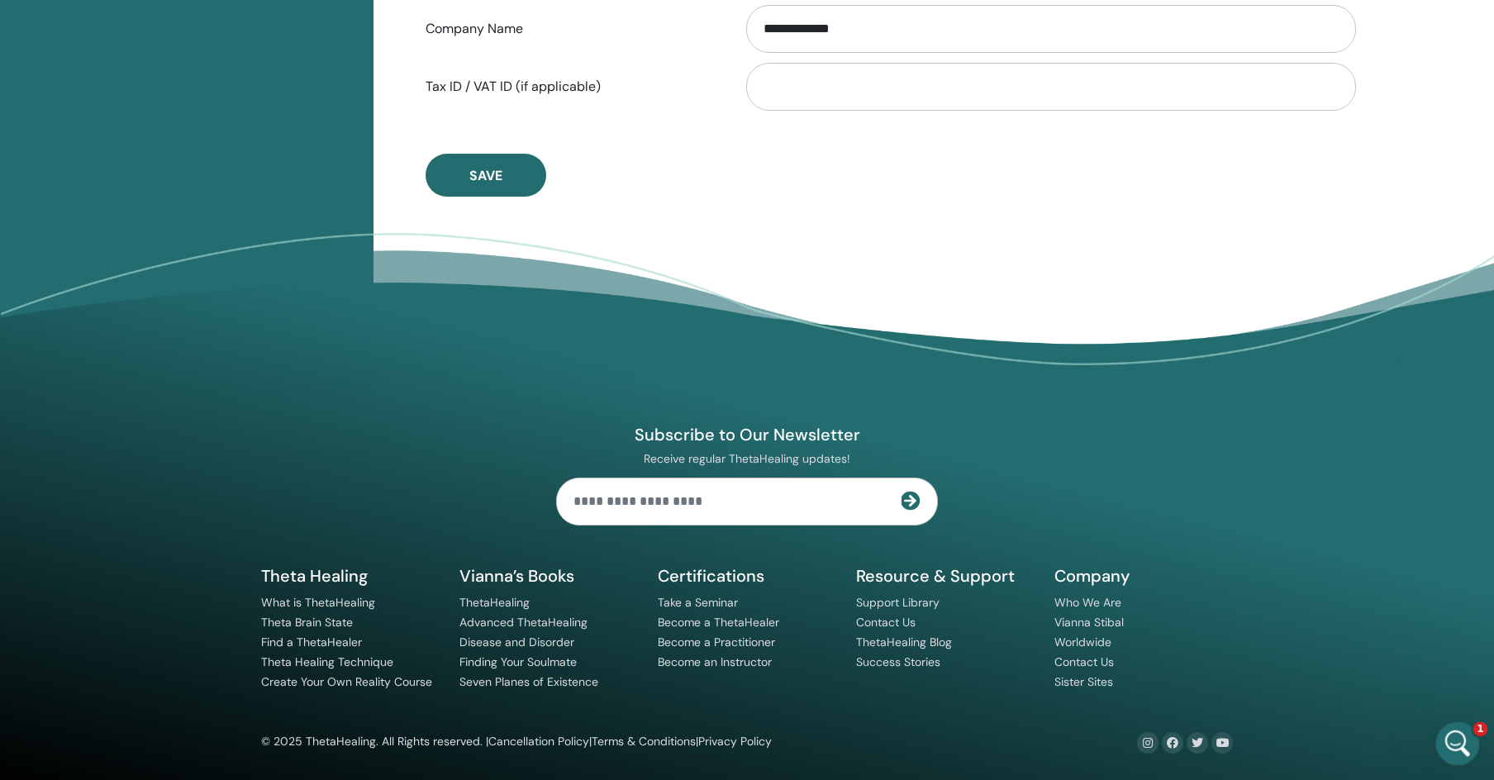
click at [1468, 734] on div "Intercom Messenger openen" at bounding box center [1455, 741] width 55 height 55
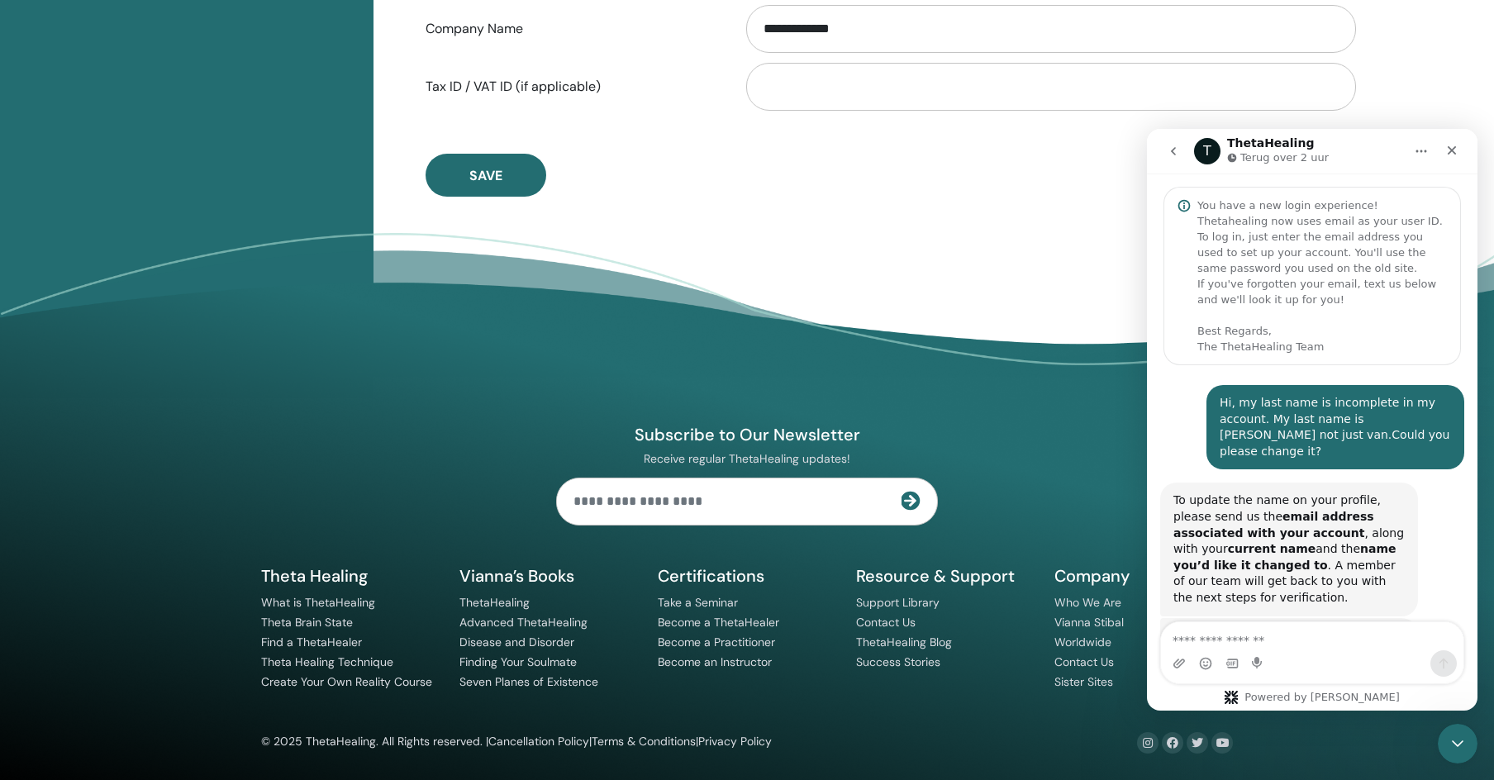
scroll to position [0, 0]
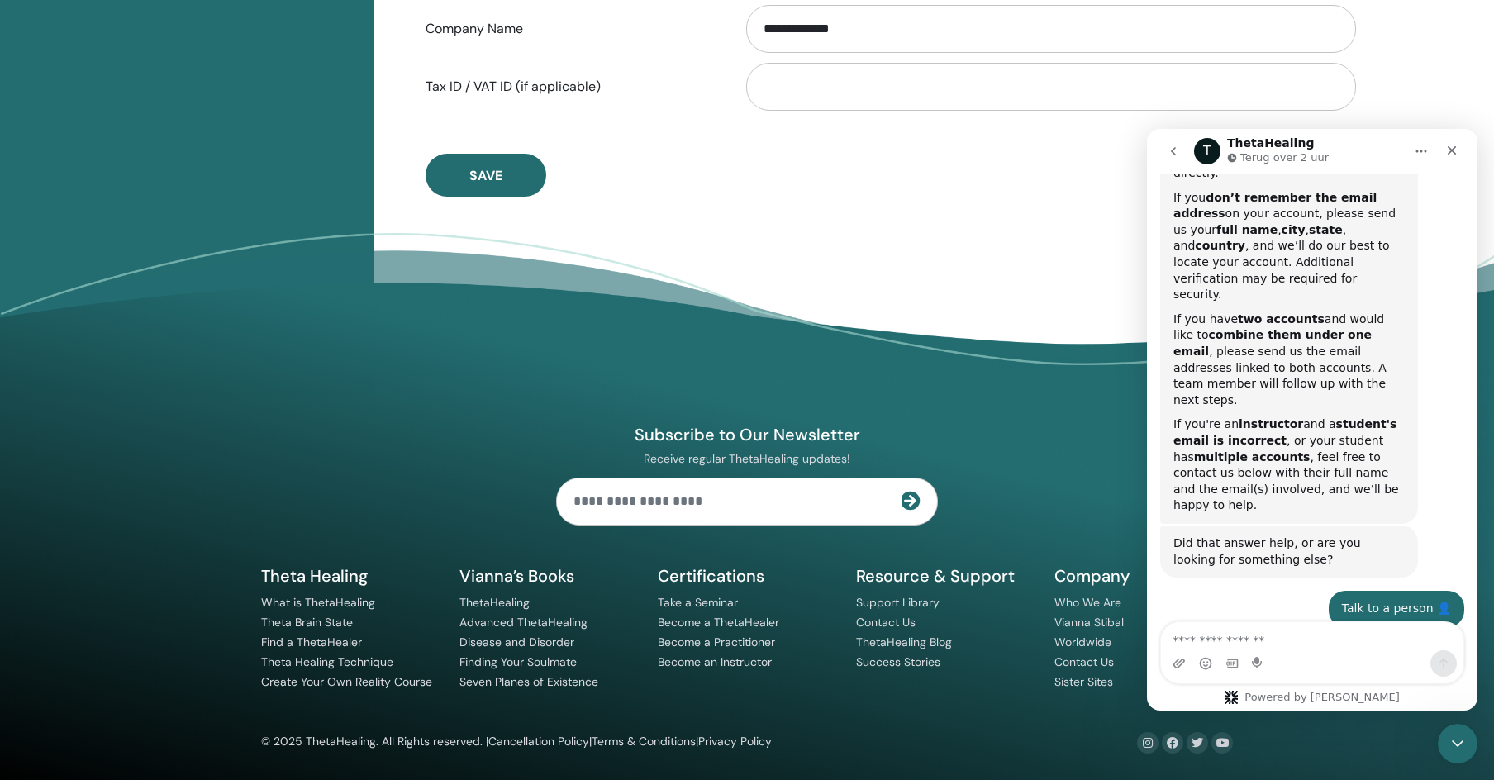
click at [1172, 153] on icon "go back" at bounding box center [1173, 151] width 13 height 13
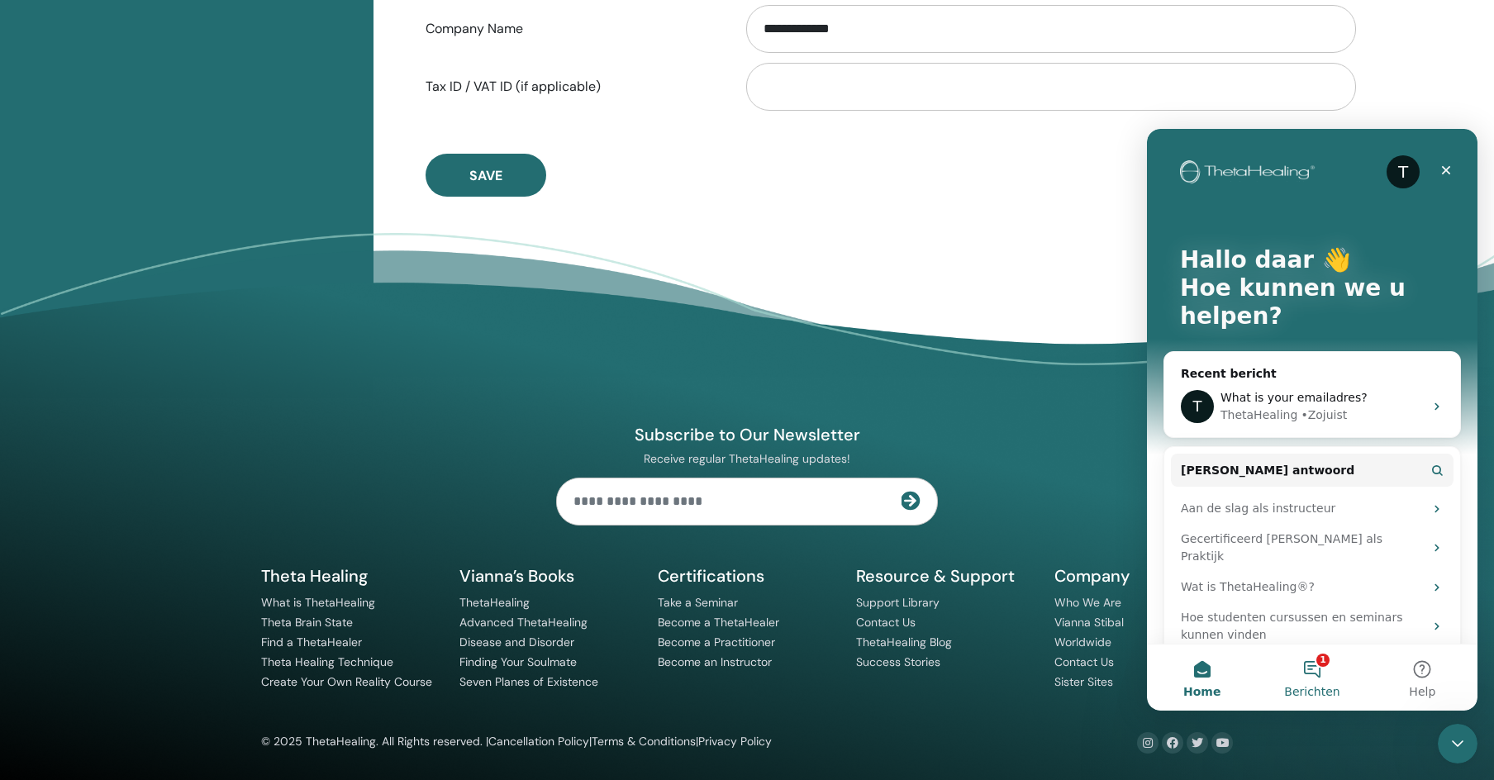
click at [1314, 679] on button "1 Berichten" at bounding box center [1312, 678] width 110 height 66
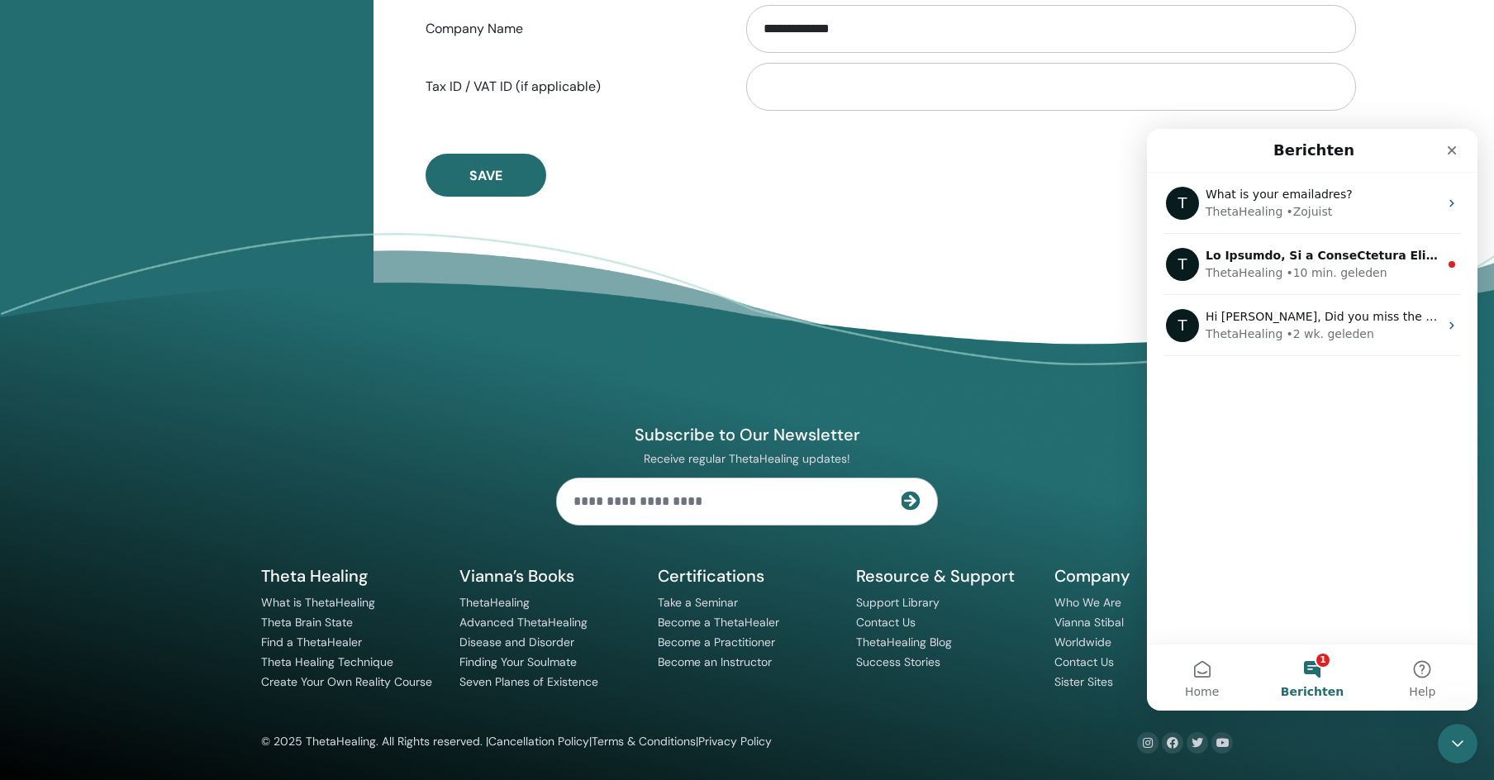
drag, startPoint x: 1292, startPoint y: 515, endPoint x: 1299, endPoint y: 469, distance: 46.9
click at [1292, 514] on div "T What is your emailadres? ThetaHealing • Zojuist T ThetaHealing • 10 min. gele…" at bounding box center [1312, 408] width 331 height 471
click at [1308, 448] on div "T What is your emailadres? ThetaHealing • Zojuist T ThetaHealing • 10 min. gele…" at bounding box center [1312, 408] width 331 height 471
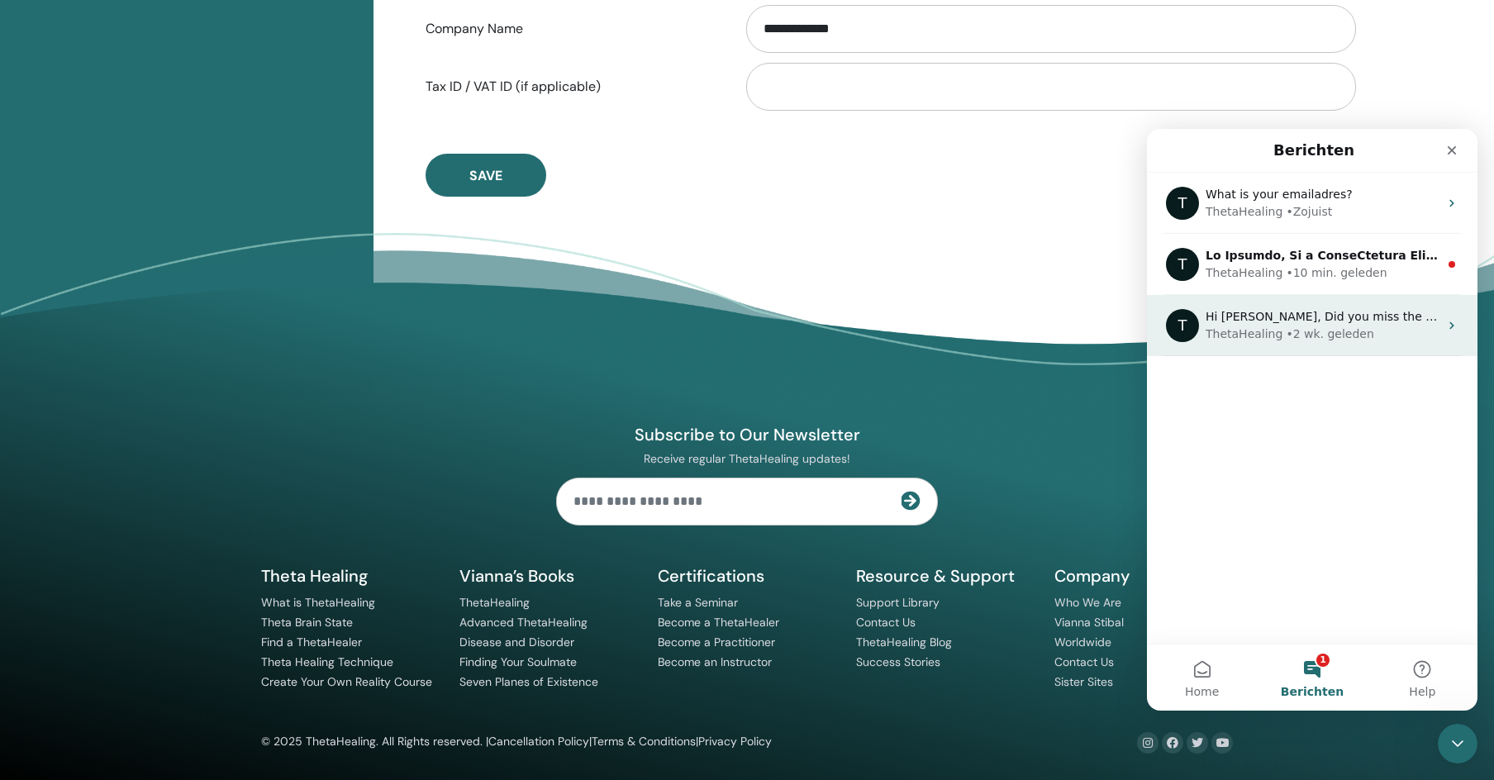
click at [1377, 348] on div "T Hi Martijn, Did you miss the LIVE Basic DNA Enhancement with Vianna? This 2-p…" at bounding box center [1312, 325] width 331 height 61
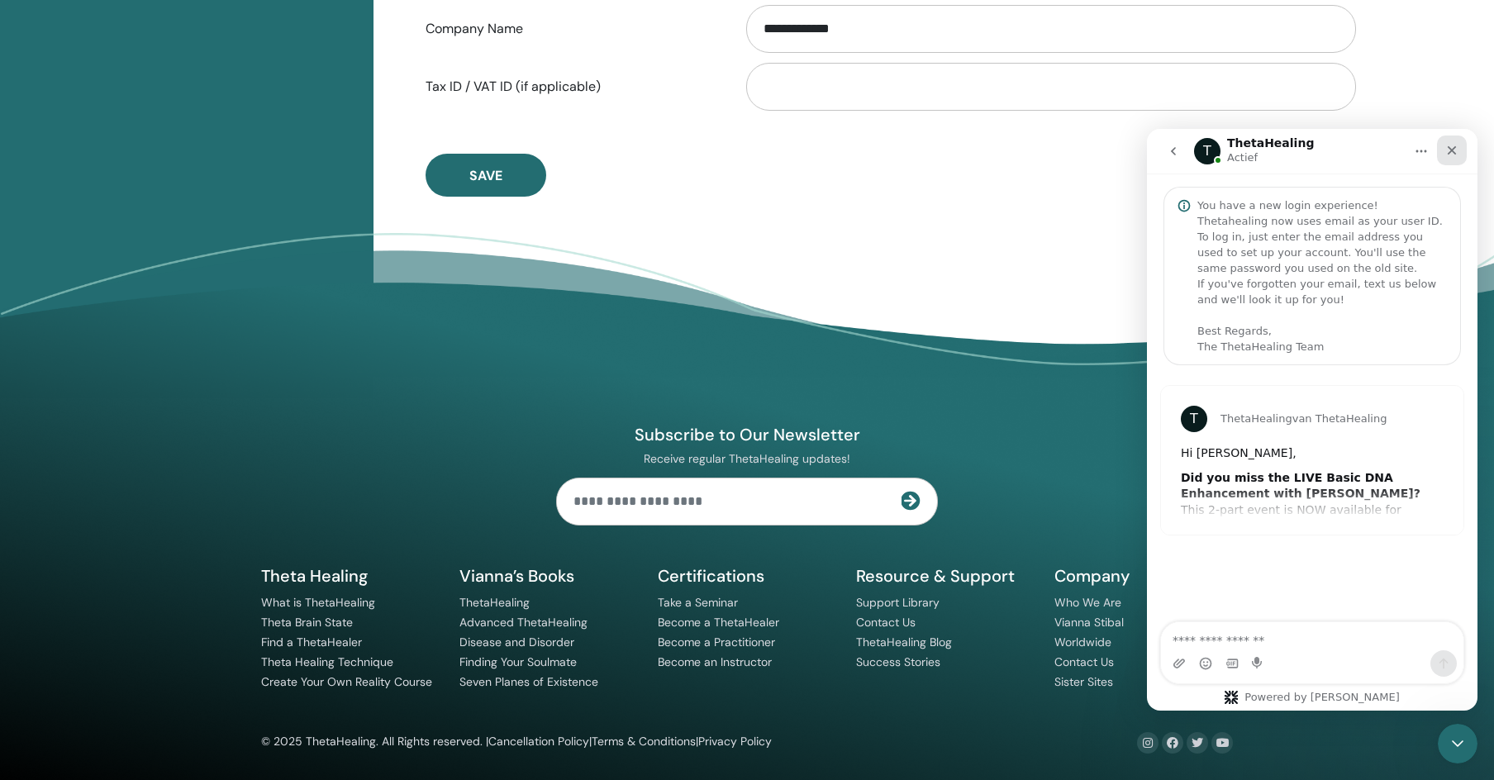
drag, startPoint x: 1457, startPoint y: 150, endPoint x: 2556, endPoint y: 283, distance: 1107.4
click at [1457, 150] on icon "Sluiten" at bounding box center [1452, 150] width 13 height 13
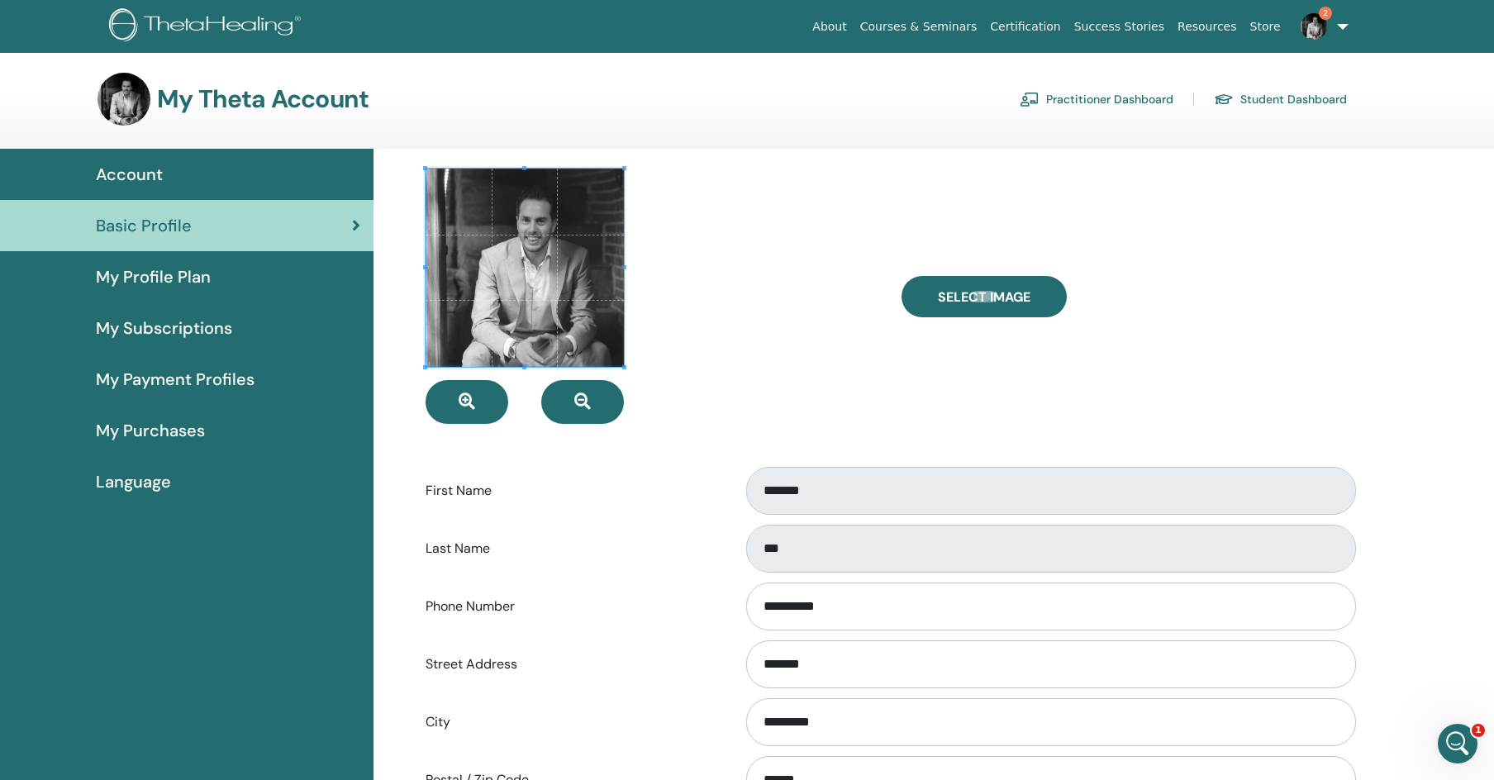
click at [254, 110] on h3 "My Theta Account" at bounding box center [263, 99] width 212 height 30
click at [152, 175] on span "Account" at bounding box center [129, 174] width 67 height 25
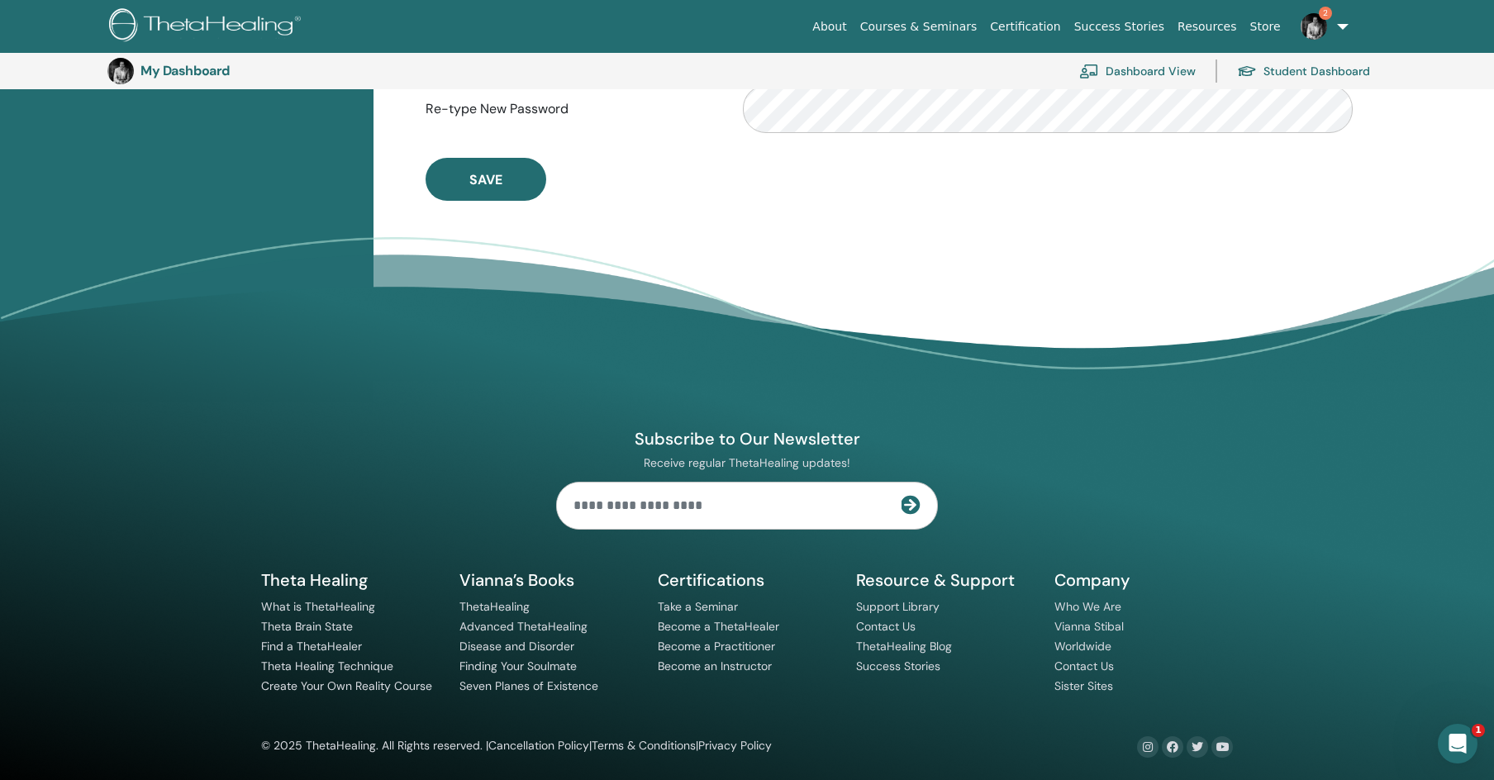
scroll to position [569, 0]
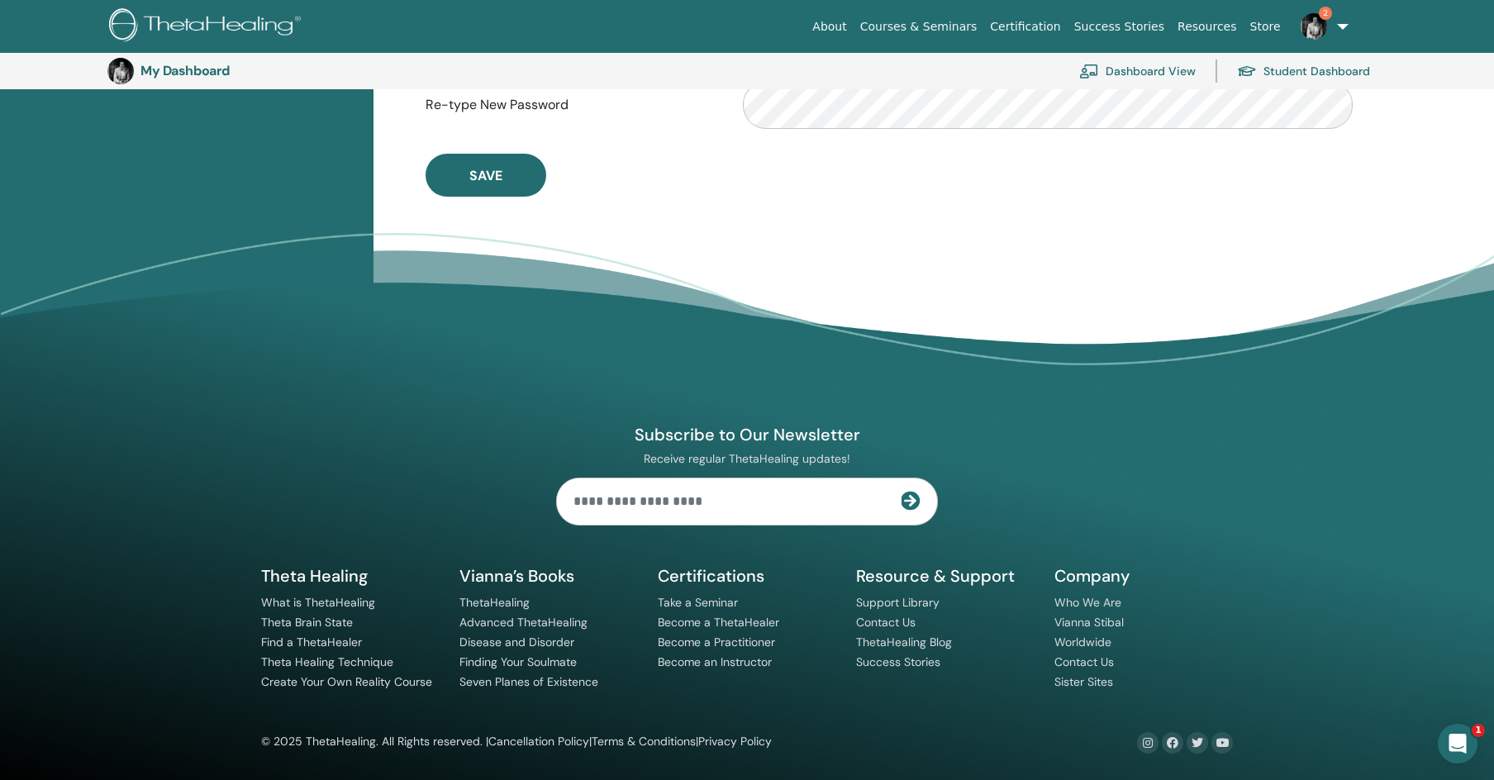
click at [895, 738] on div "© 2025 ThetaHealing. All Rights reserved. | Cancellation Policy | Terms & Condi…" at bounding box center [747, 742] width 992 height 21
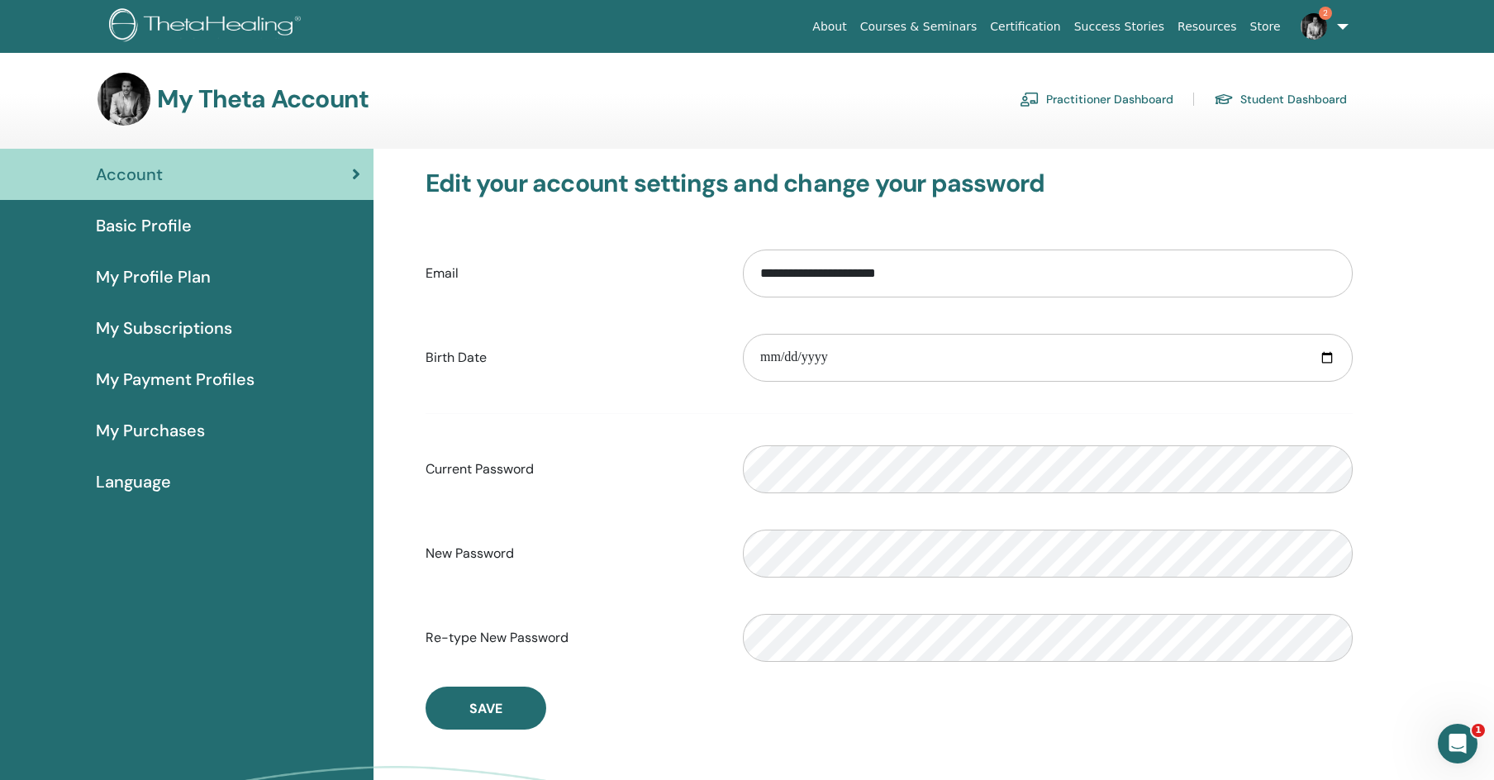
click at [1269, 23] on link "Store" at bounding box center [1266, 27] width 44 height 31
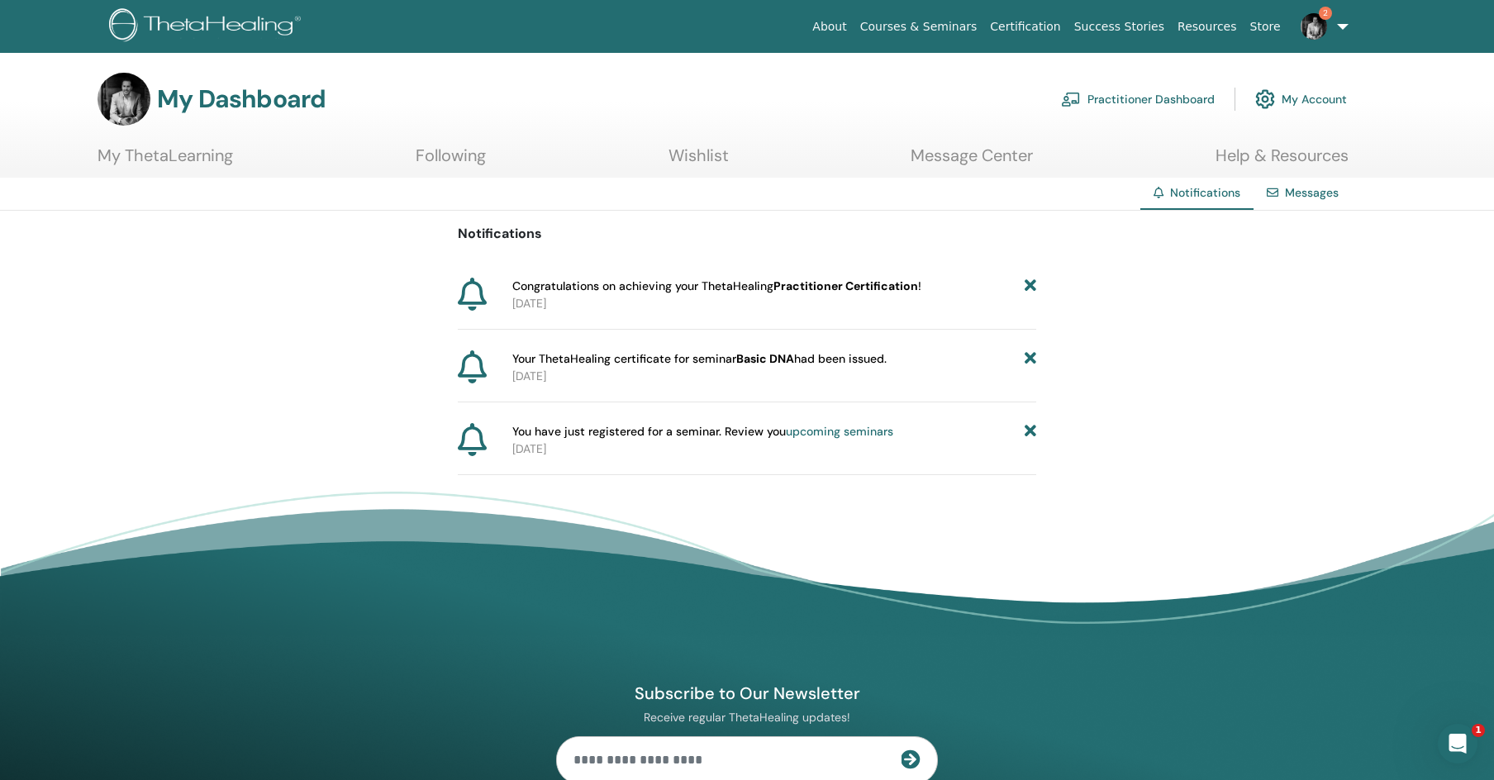
click at [720, 275] on div "Notifications Congratulations on achieving your ThetaHealing Practitioner Certi…" at bounding box center [747, 343] width 579 height 264
click at [1232, 370] on div "Notifications Congratulations on achieving your ThetaHealing Practitioner Certi…" at bounding box center [747, 343] width 1494 height 264
click at [1312, 193] on link "Messages" at bounding box center [1312, 192] width 54 height 15
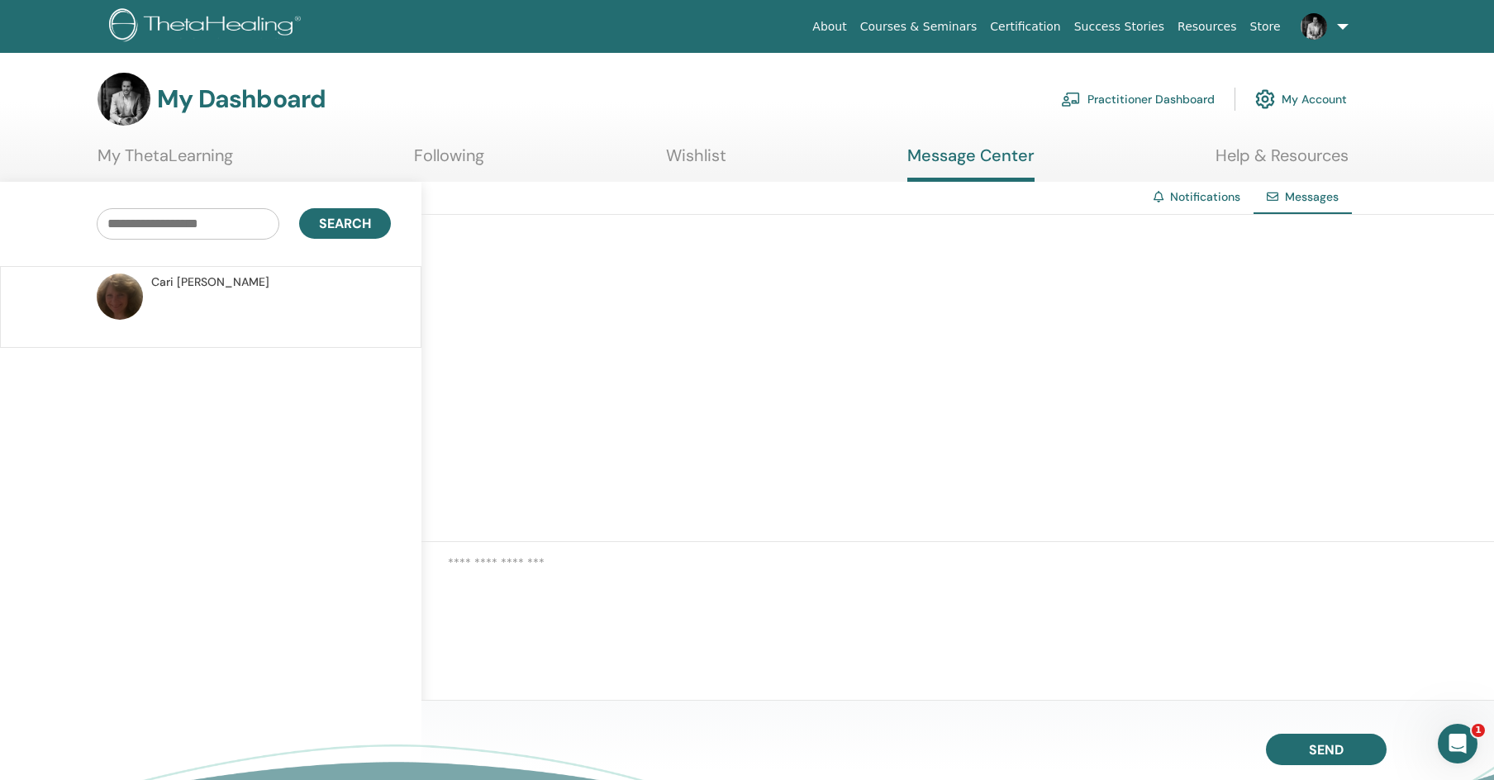
click at [207, 482] on div "Search [PERSON_NAME]" at bounding box center [211, 551] width 422 height 739
click at [139, 288] on img at bounding box center [120, 297] width 46 height 46
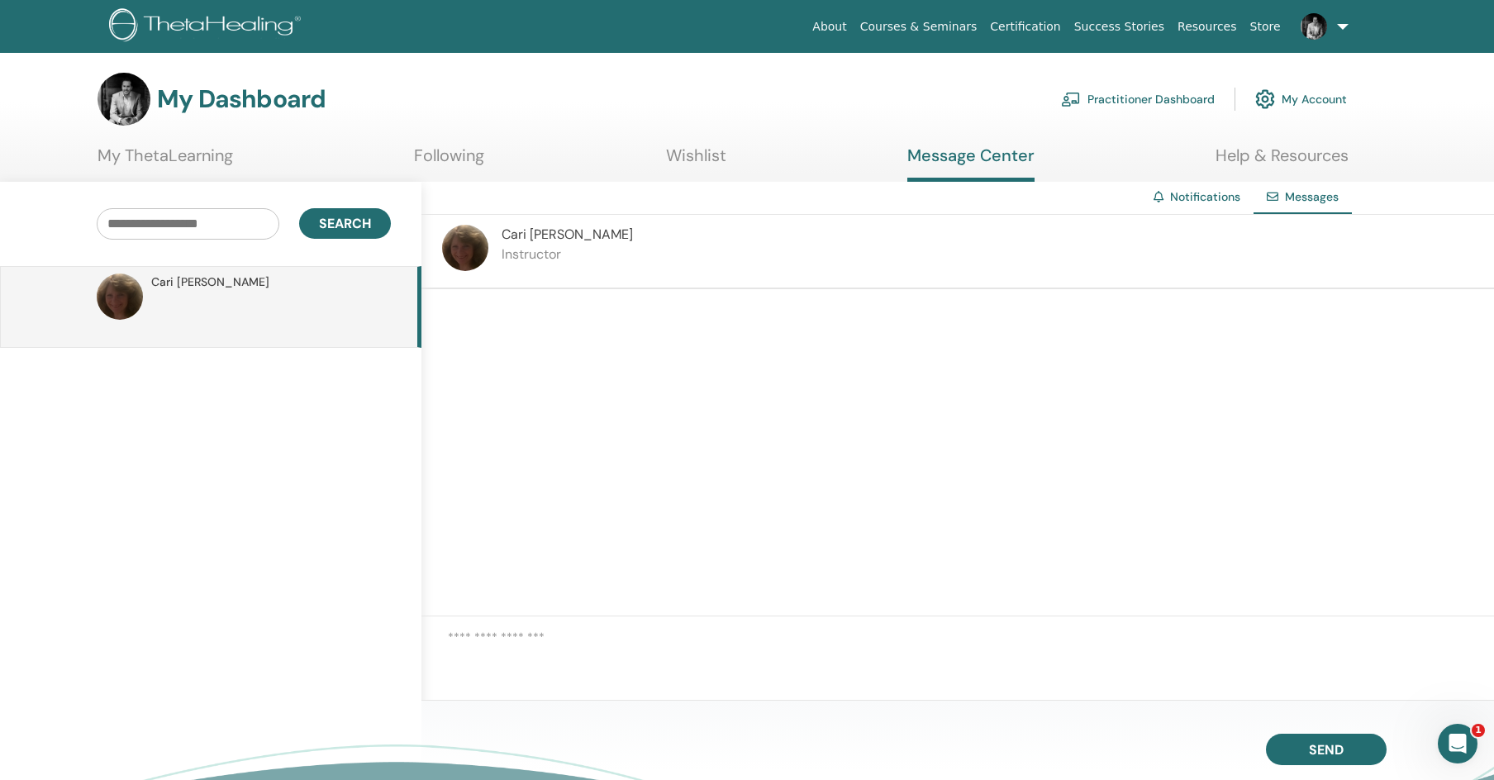
click at [762, 386] on div at bounding box center [958, 452] width 1073 height 327
click at [1309, 155] on link "Help & Resources" at bounding box center [1282, 161] width 133 height 32
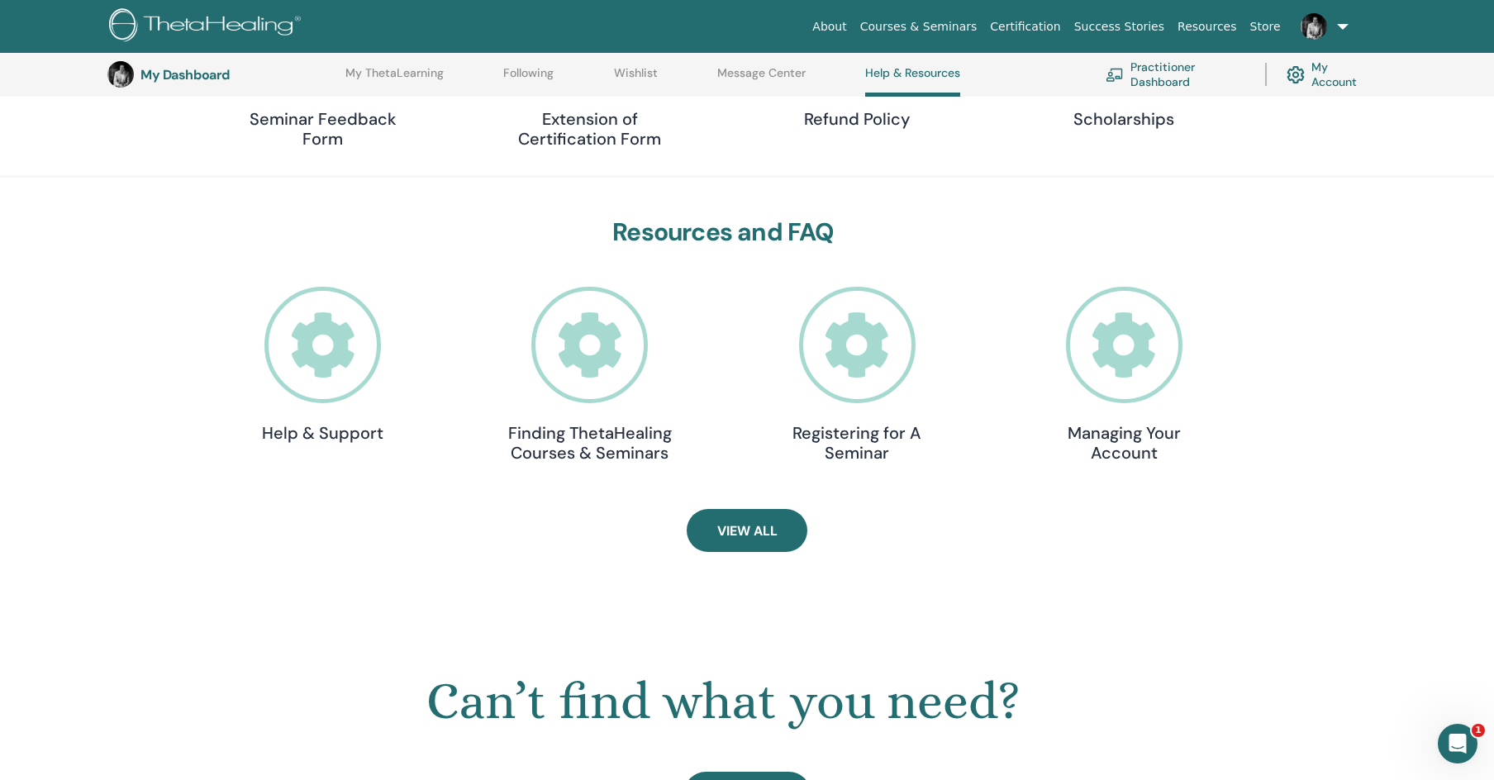
scroll to position [374, 0]
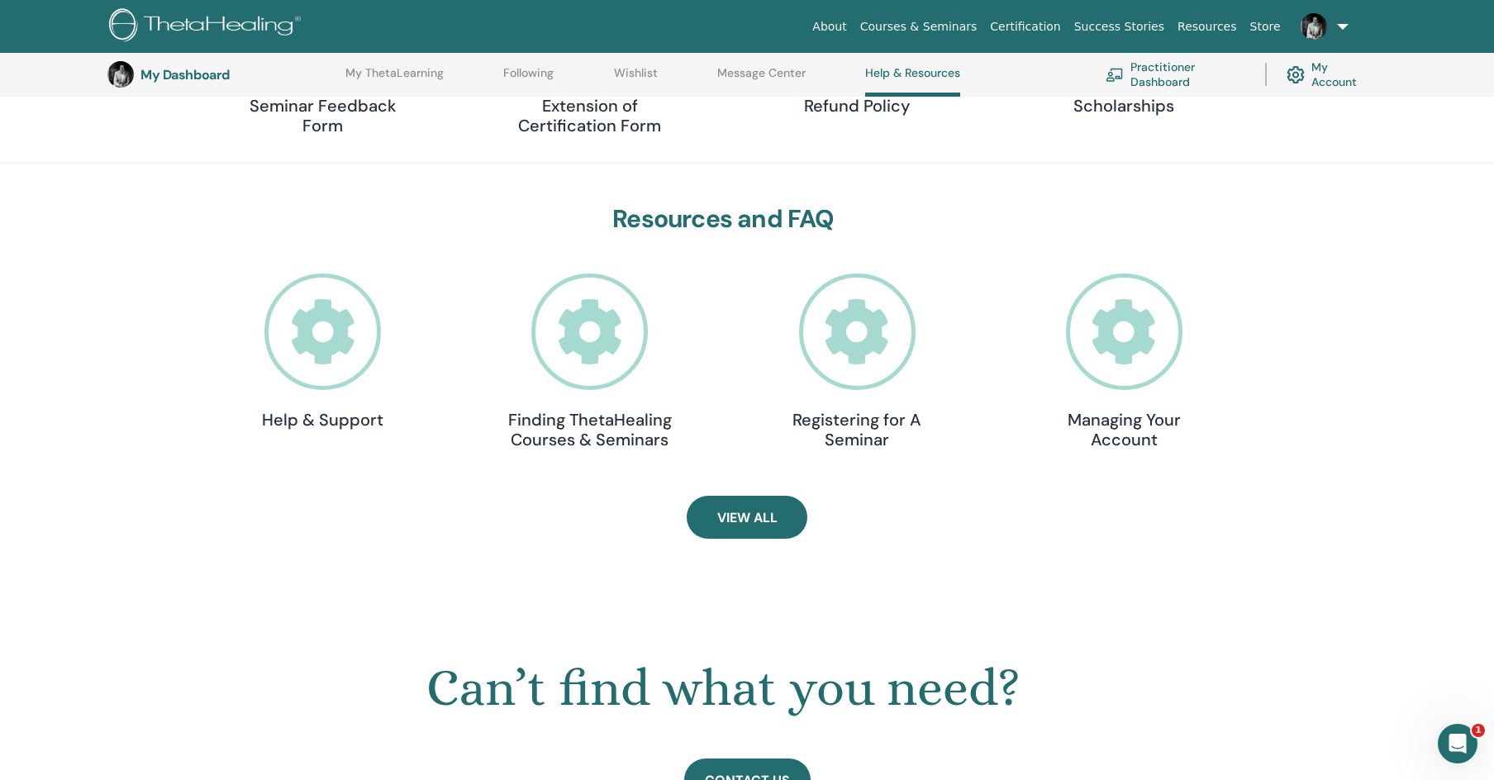
click at [1132, 422] on h4 "Managing Your Account" at bounding box center [1123, 430] width 165 height 40
